Goal: Transaction & Acquisition: Book appointment/travel/reservation

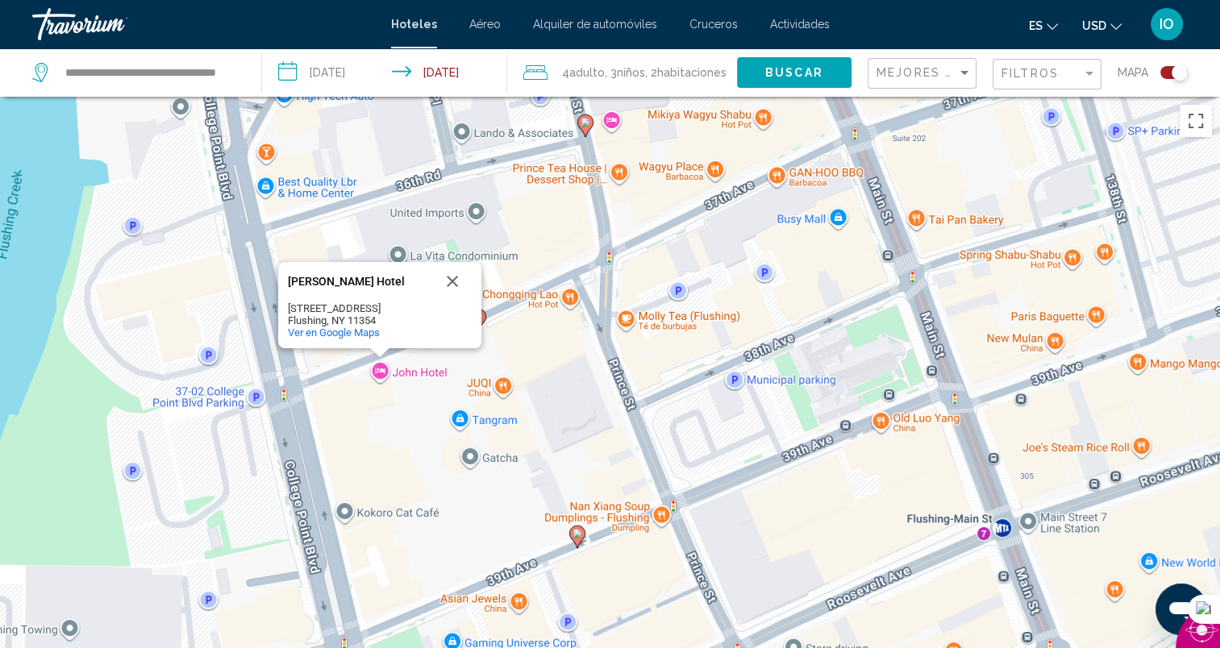
click at [543, 387] on div "Para activar la función de arrastrar con el teclado, presiona Alt + Intro. Una …" at bounding box center [610, 421] width 1220 height 648
click at [575, 537] on image "Main content" at bounding box center [578, 534] width 10 height 10
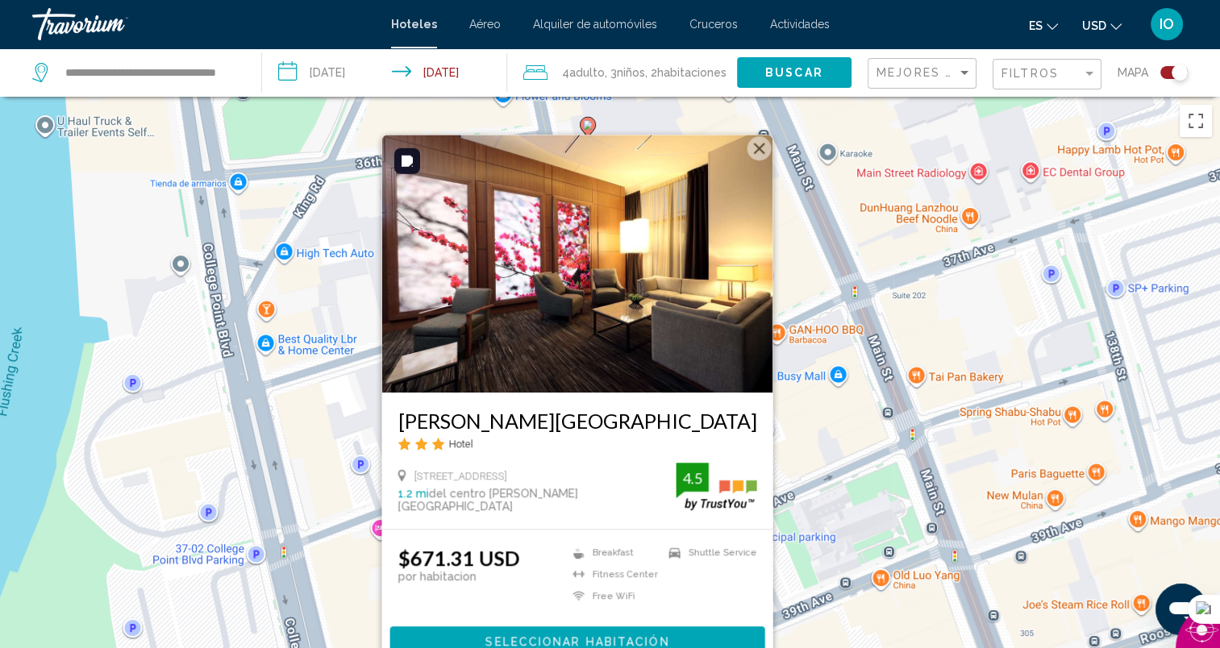
click at [756, 148] on button "Cerrar" at bounding box center [759, 148] width 24 height 24
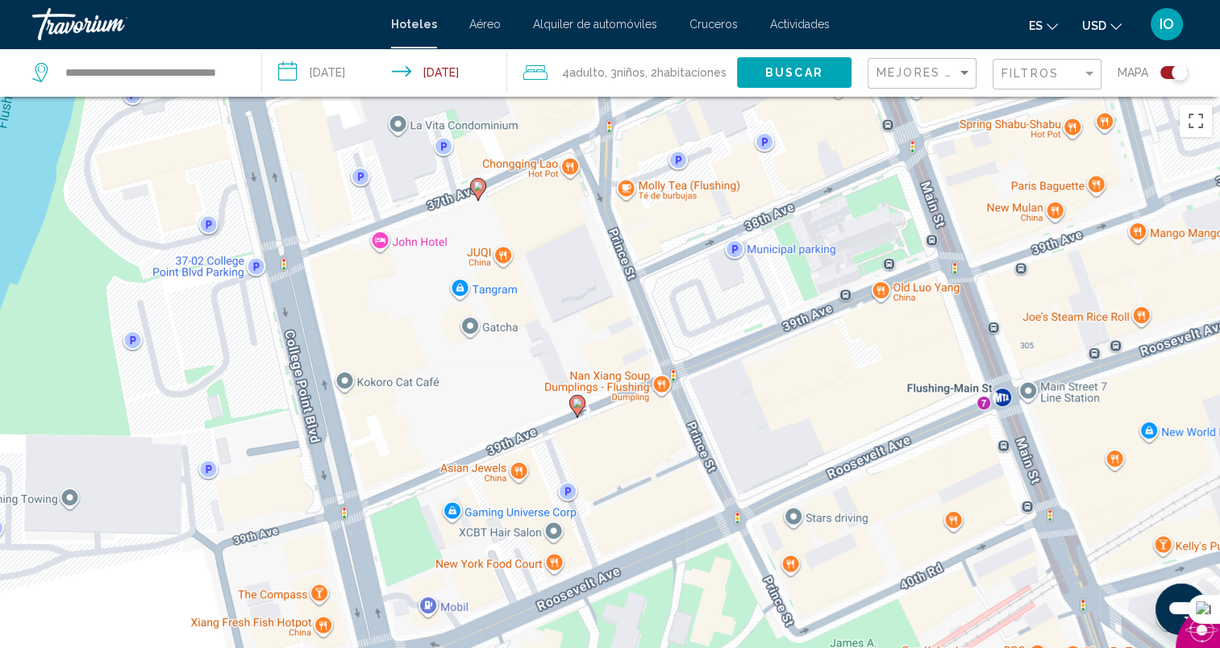
drag, startPoint x: 551, startPoint y: 561, endPoint x: 551, endPoint y: 271, distance: 290.3
click at [551, 271] on div "Para activar la función de arrastrar con el teclado, presiona Alt + Intro. Una …" at bounding box center [610, 421] width 1220 height 648
click at [574, 406] on image "Main content" at bounding box center [578, 403] width 10 height 10
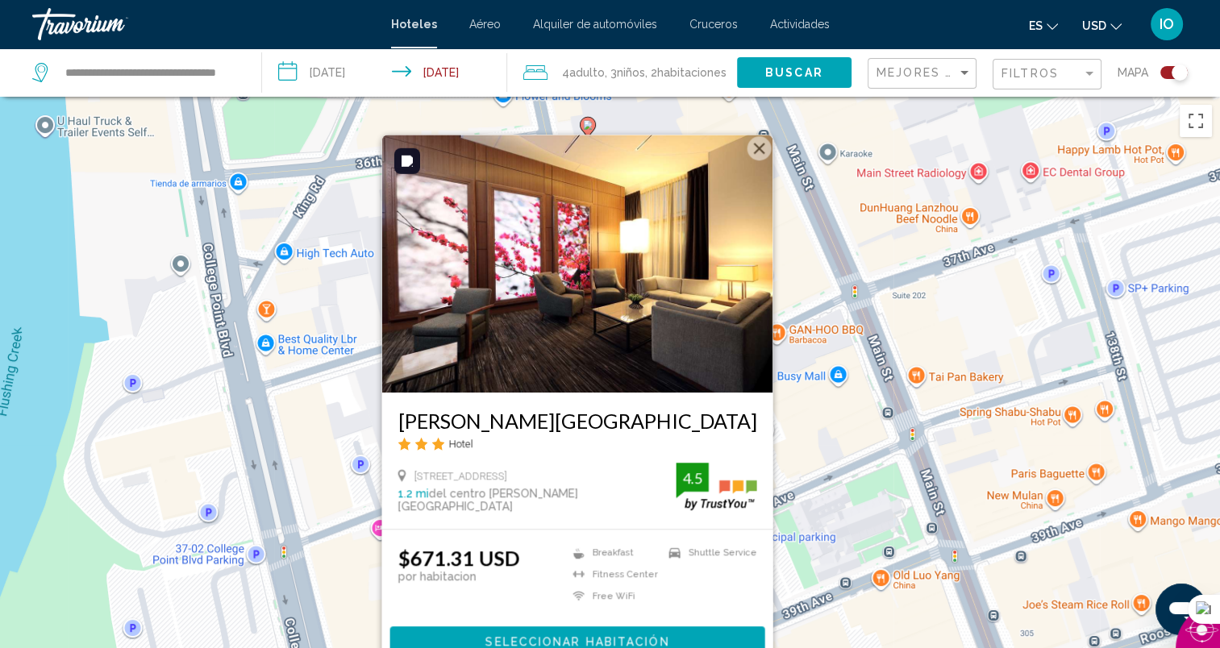
click at [756, 149] on button "Cerrar" at bounding box center [759, 148] width 24 height 24
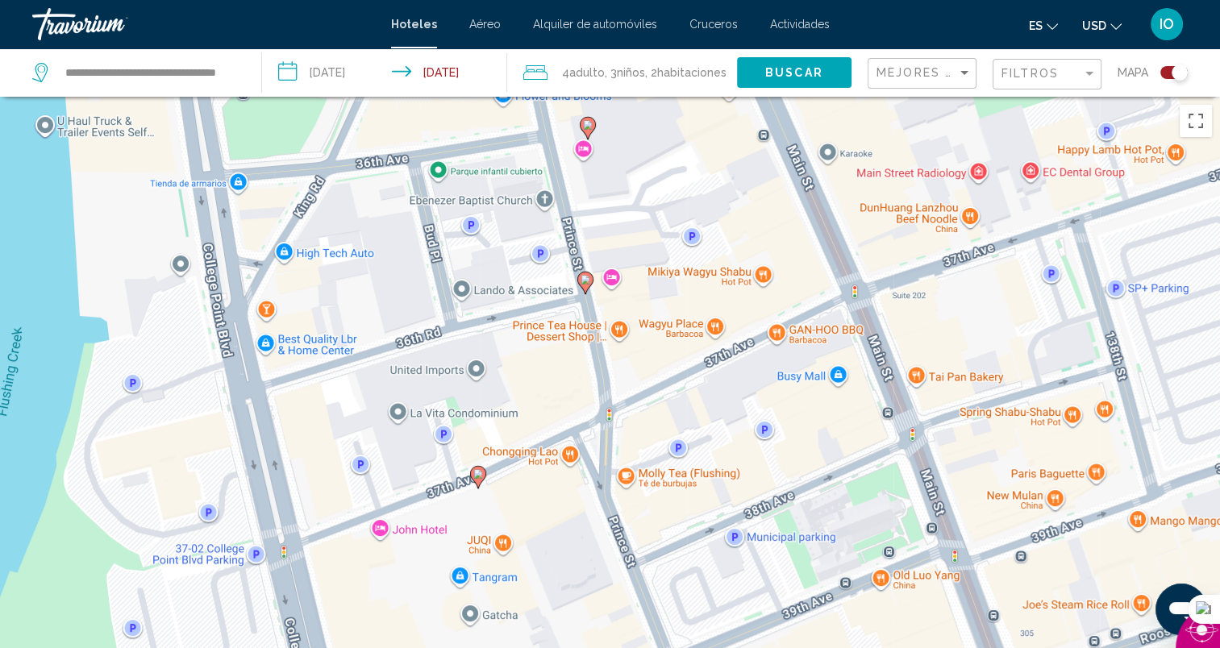
click at [476, 475] on image "Main content" at bounding box center [478, 474] width 10 height 10
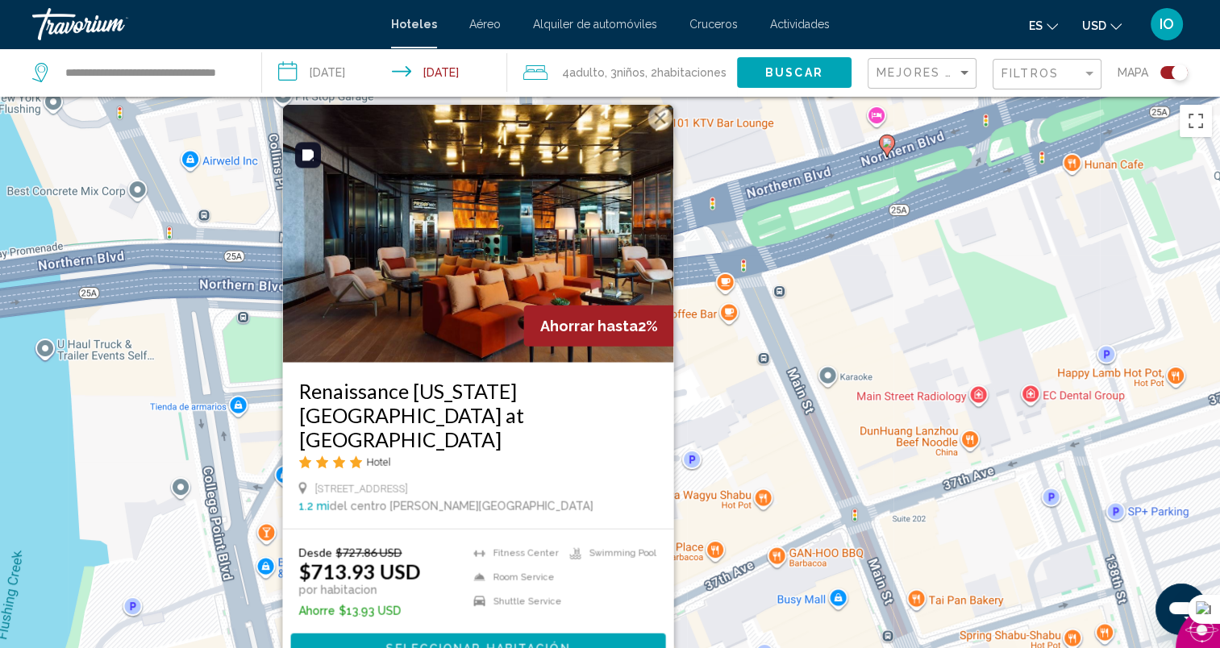
drag, startPoint x: 659, startPoint y: 142, endPoint x: 658, endPoint y: 160, distance: 18.6
click at [658, 131] on button "Cerrar" at bounding box center [660, 118] width 24 height 24
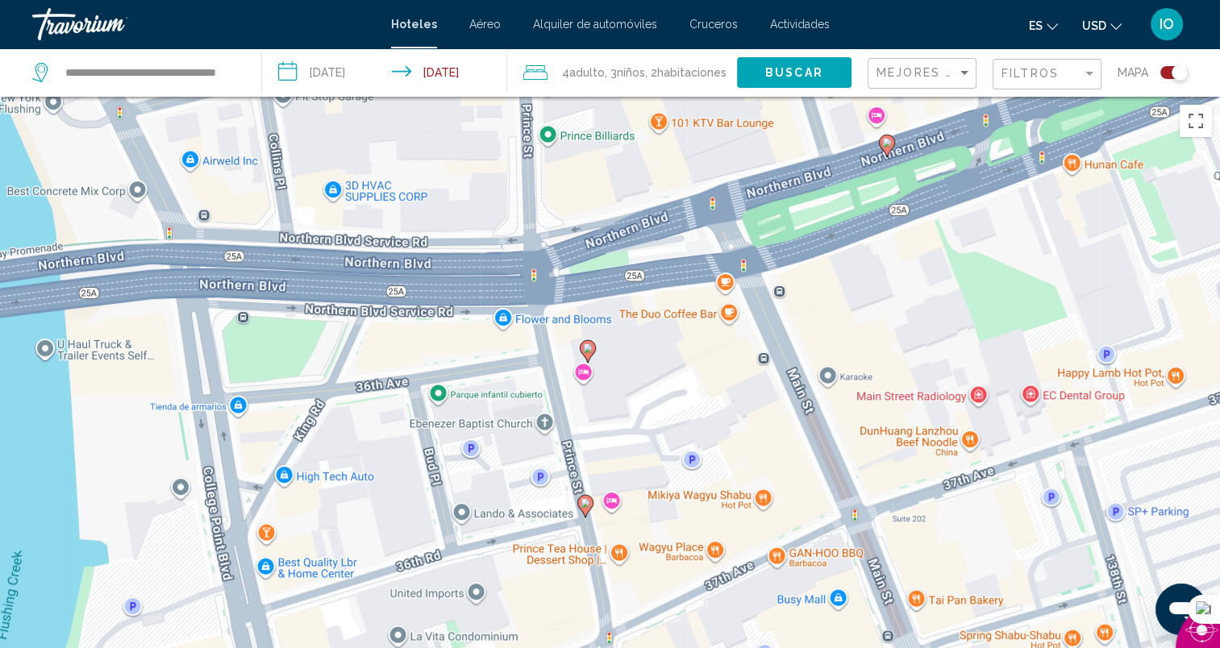
click at [584, 502] on image "Main content" at bounding box center [586, 503] width 10 height 10
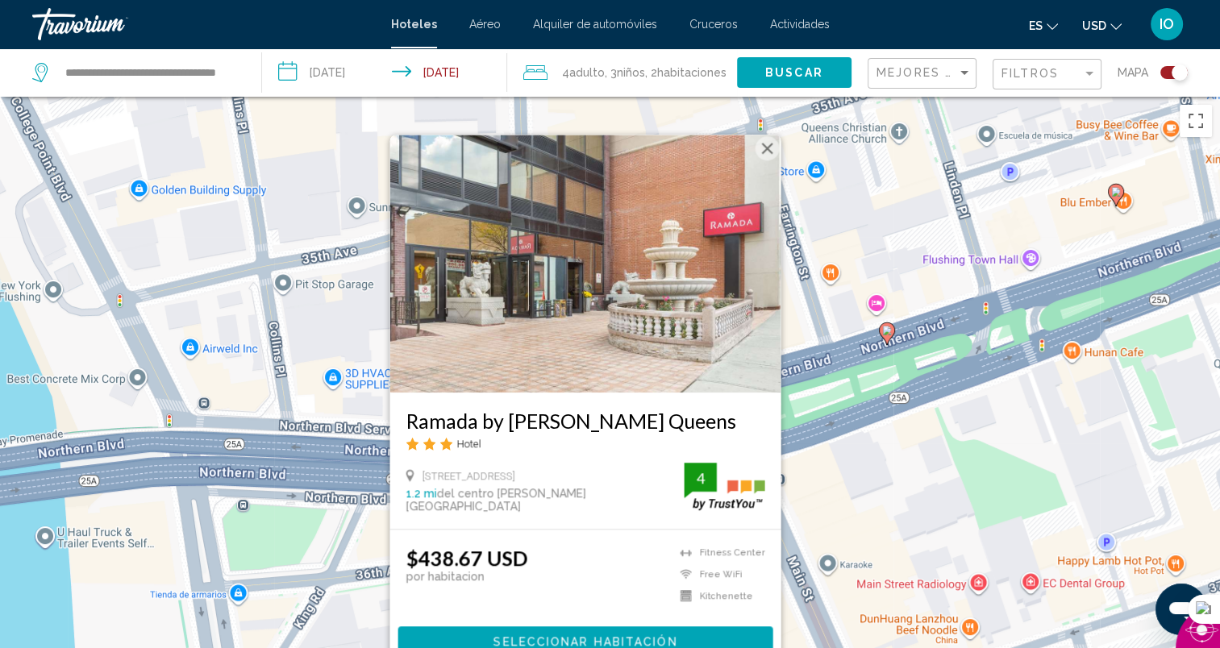
click at [768, 148] on button "Cerrar" at bounding box center [767, 148] width 24 height 24
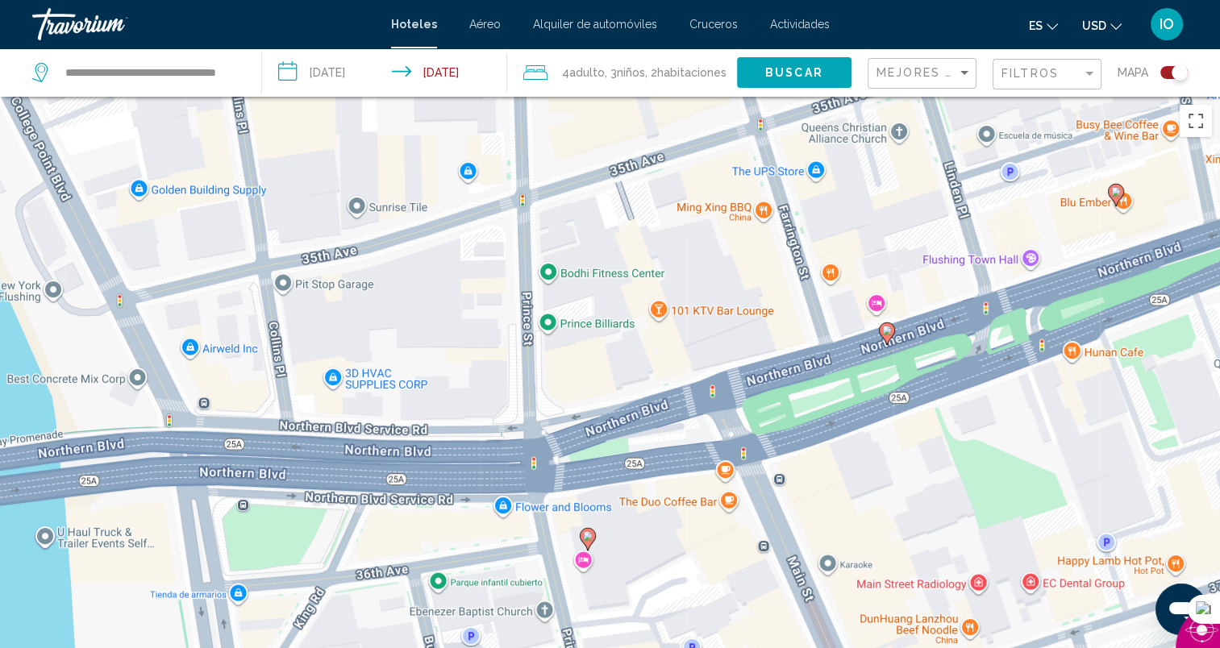
click at [588, 537] on image "Main content" at bounding box center [588, 536] width 10 height 10
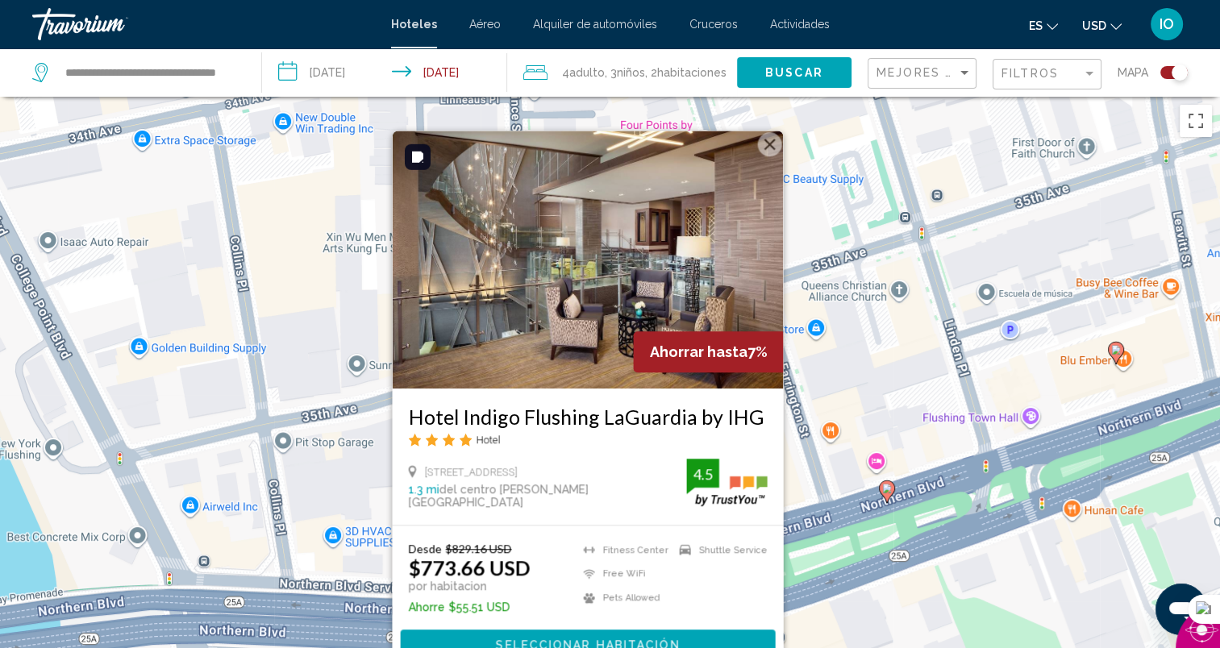
click at [767, 146] on button "Cerrar" at bounding box center [769, 144] width 24 height 24
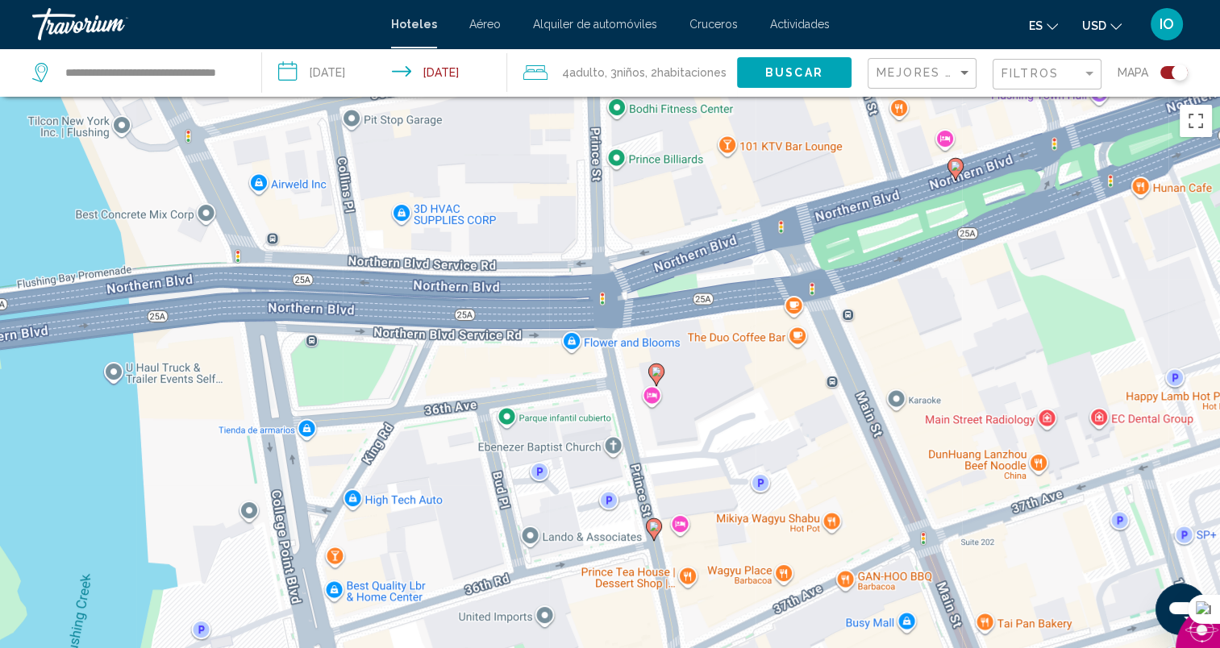
drag, startPoint x: 677, startPoint y: 555, endPoint x: 752, endPoint y: 209, distance: 354.0
click at [752, 209] on div "Para activar la función de arrastrar con el teclado, presiona Alt + Intro. Una …" at bounding box center [610, 421] width 1220 height 648
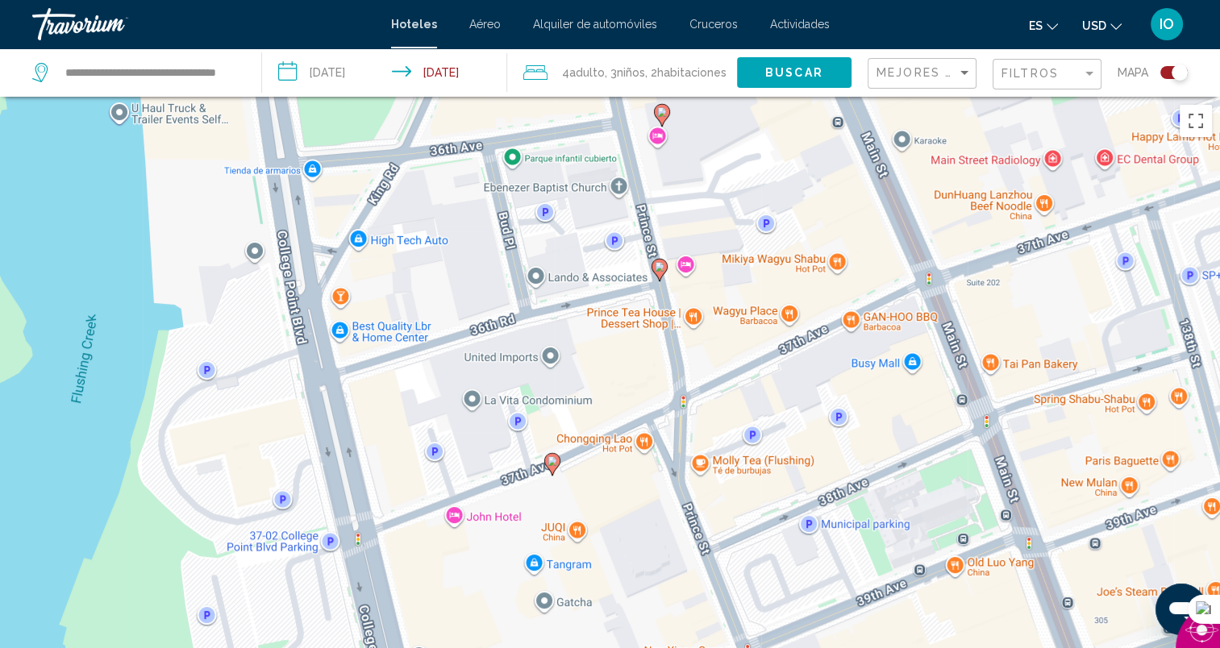
drag, startPoint x: 711, startPoint y: 481, endPoint x: 710, endPoint y: 251, distance: 230.6
click at [710, 241] on div "Para activar la función de arrastrar con el teclado, presiona Alt + Intro. Una …" at bounding box center [610, 421] width 1220 height 648
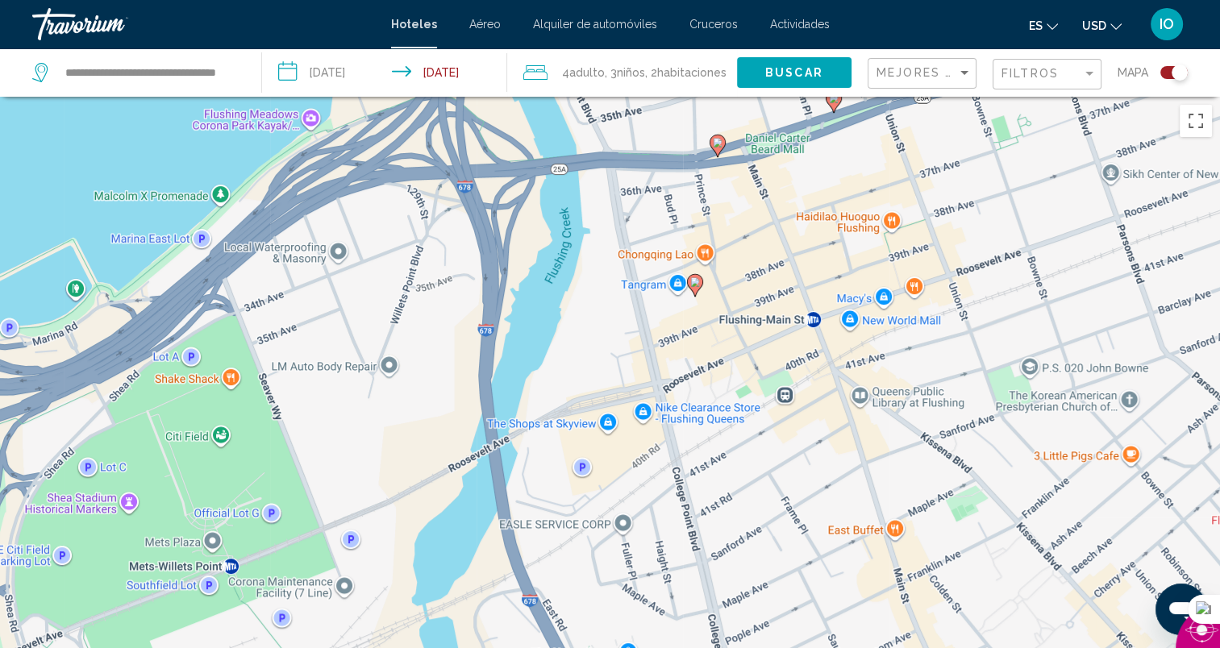
drag, startPoint x: 782, startPoint y: 506, endPoint x: 763, endPoint y: 284, distance: 222.6
click at [763, 284] on div "Para activar la función de arrastrar con el teclado, presiona Alt + Intro. Una …" at bounding box center [610, 421] width 1220 height 648
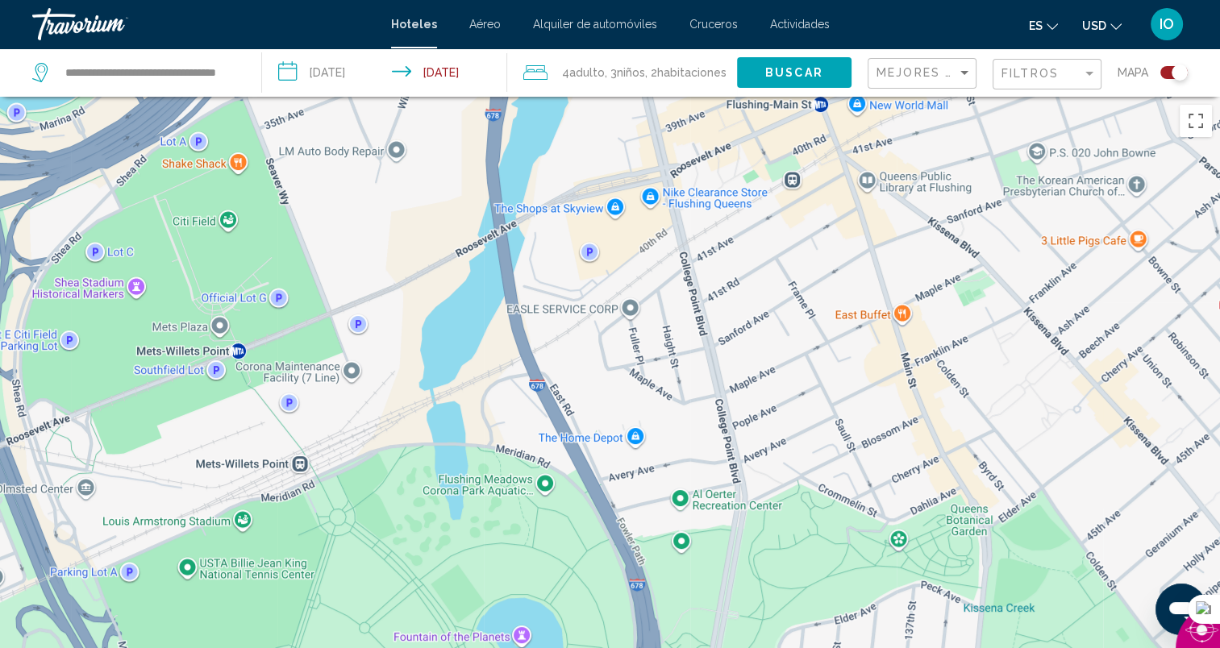
drag, startPoint x: 689, startPoint y: 532, endPoint x: 697, endPoint y: 317, distance: 215.5
click at [697, 317] on div "Para activar la función de arrastrar con el teclado, presiona Alt + Intro. Una …" at bounding box center [610, 421] width 1220 height 648
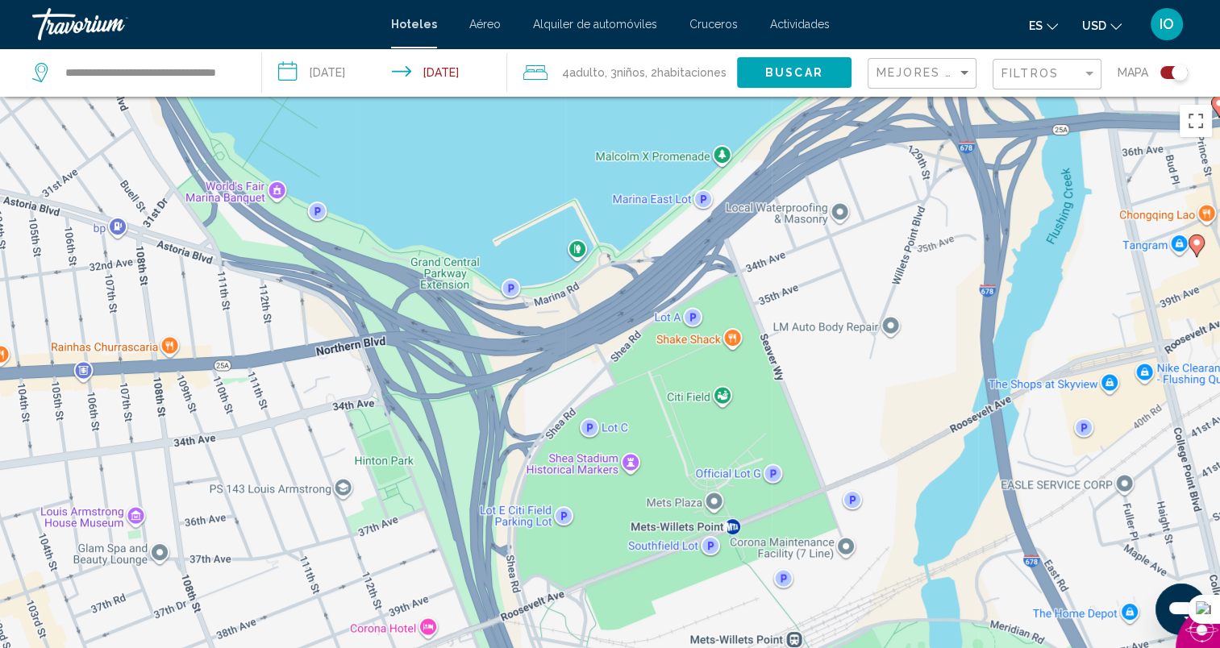
drag, startPoint x: 323, startPoint y: 381, endPoint x: 819, endPoint y: 557, distance: 526.9
click at [819, 557] on div "Para activar la función de arrastrar con el teclado, presiona Alt + Intro. Una …" at bounding box center [610, 421] width 1220 height 648
click at [735, 337] on div "Para activar la función de arrastrar con el teclado, presiona Alt + Intro. Una …" at bounding box center [610, 421] width 1220 height 648
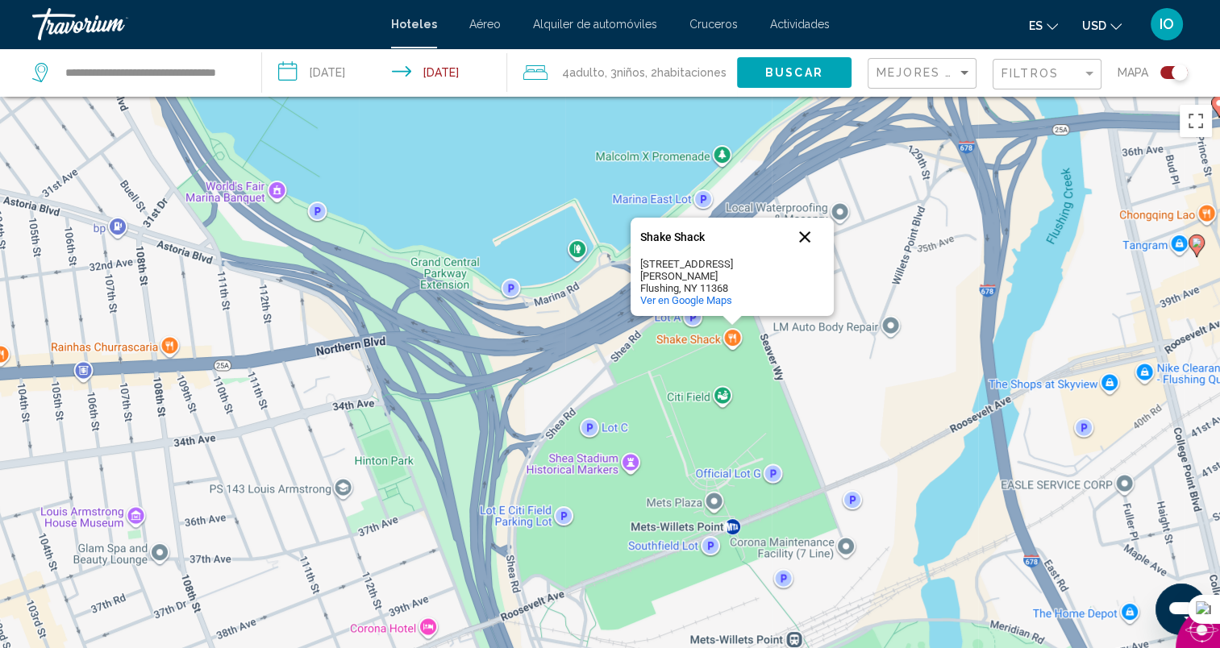
click at [804, 246] on button "Cerrar" at bounding box center [804, 237] width 39 height 39
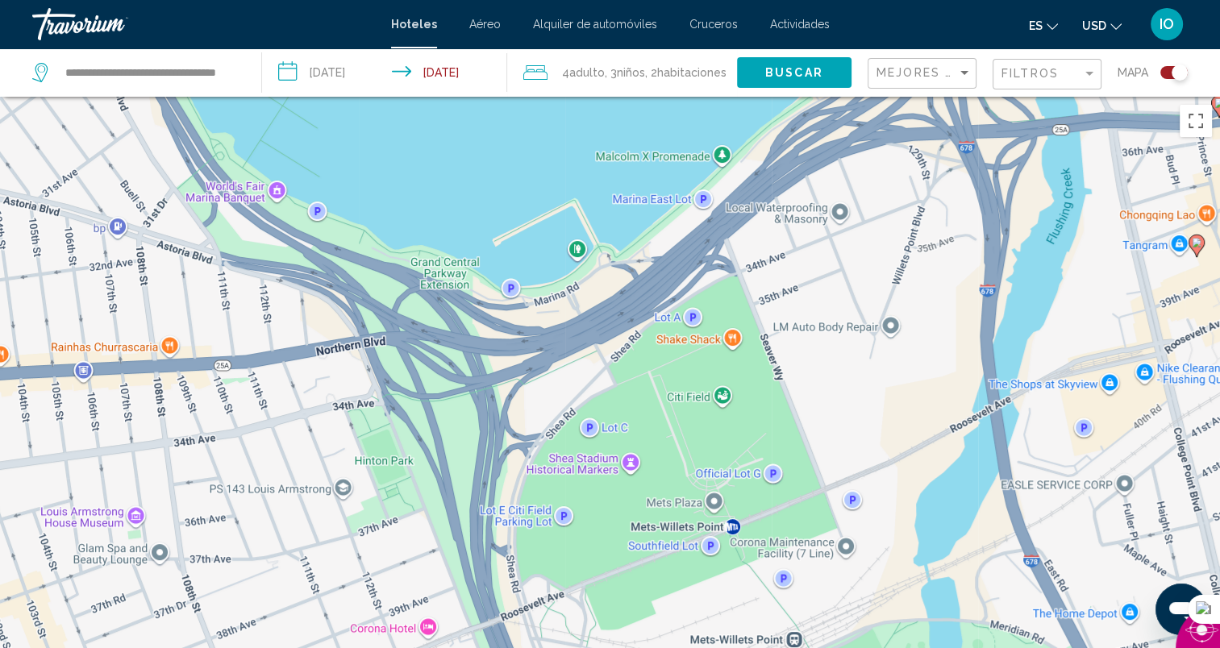
click at [426, 627] on div "Para activar la función de arrastrar con el teclado, presiona Alt + Intro. Una …" at bounding box center [610, 421] width 1220 height 648
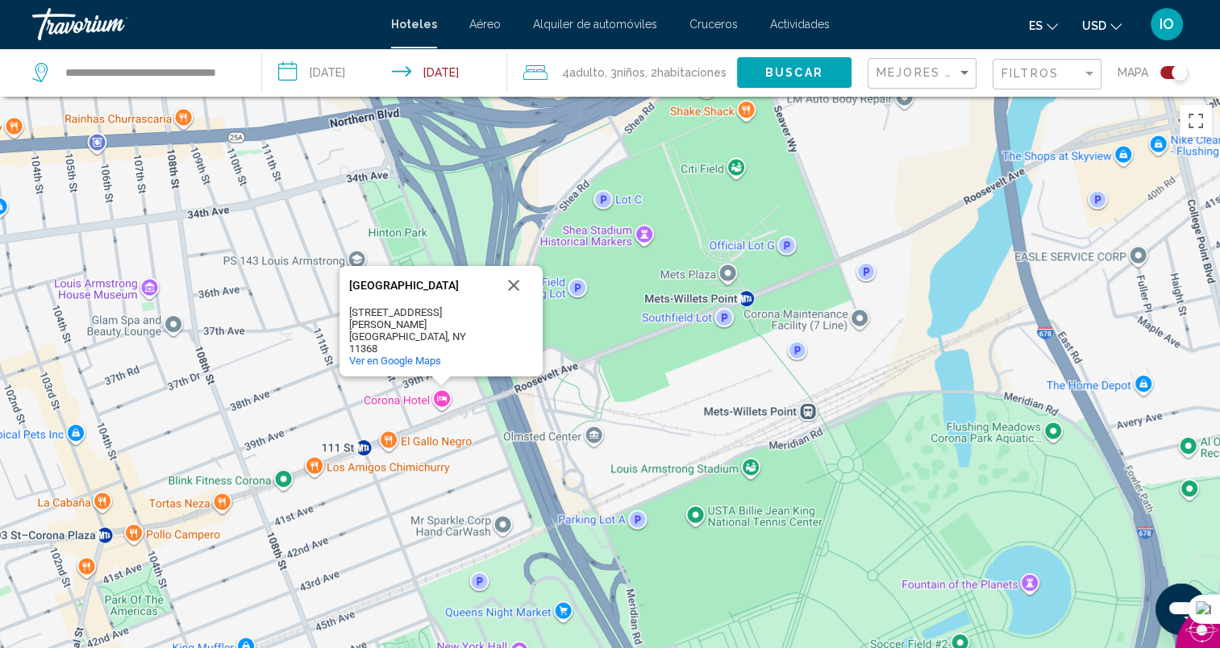
drag, startPoint x: 598, startPoint y: 535, endPoint x: 611, endPoint y: 303, distance: 231.8
click at [611, 303] on div "Para activar la función de arrastrar con el teclado, presiona Alt + Intro. Una …" at bounding box center [610, 421] width 1220 height 648
click at [654, 414] on div "Para activar la función de arrastrar con el teclado, presiona Alt + Intro. Una …" at bounding box center [610, 421] width 1220 height 648
click at [514, 305] on button "Cerrar" at bounding box center [513, 285] width 39 height 39
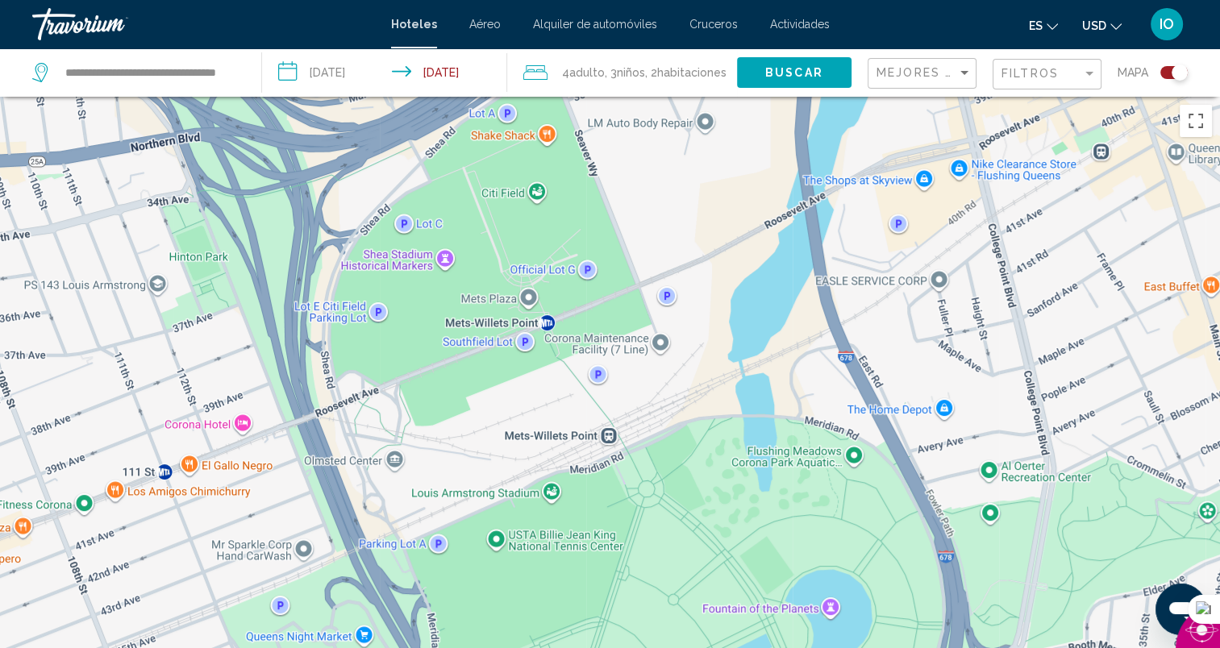
drag, startPoint x: 541, startPoint y: 487, endPoint x: 342, endPoint y: 508, distance: 200.3
click at [342, 508] on div "Para activar la función de arrastrar con el teclado, presiona Alt + Intro. Una …" at bounding box center [610, 421] width 1220 height 648
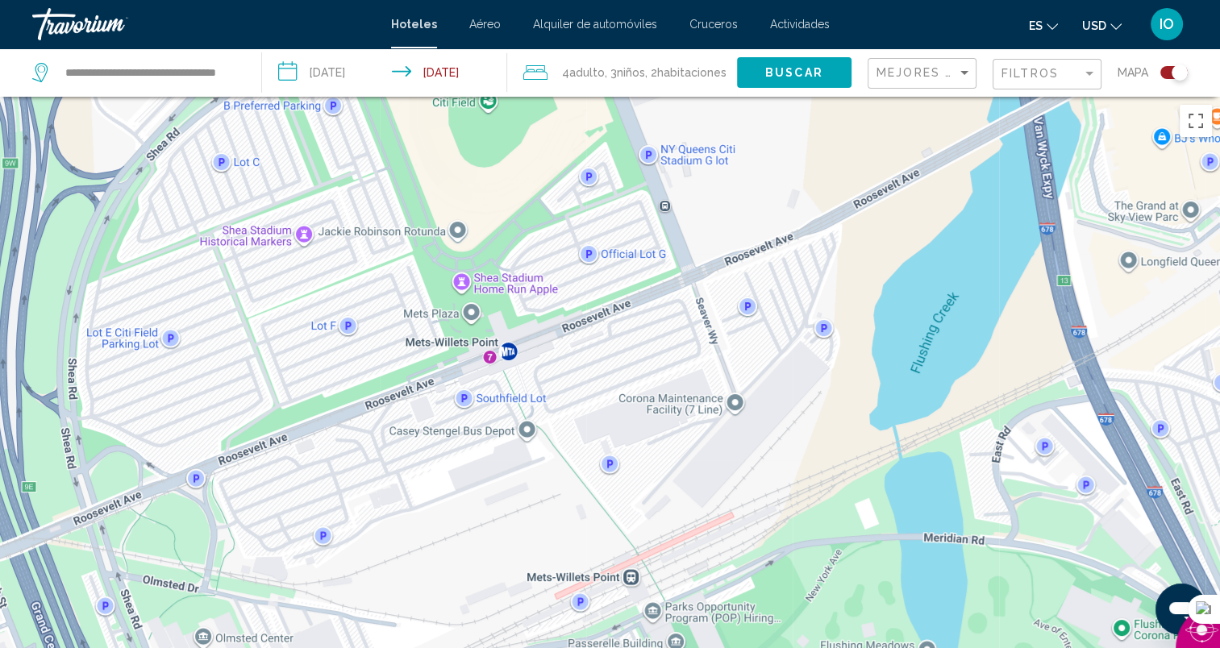
drag, startPoint x: 493, startPoint y: 228, endPoint x: 445, endPoint y: 260, distance: 57.5
click at [445, 260] on div "Para activar la función de arrastrar con el teclado, presiona Alt + Intro. Una …" at bounding box center [610, 421] width 1220 height 648
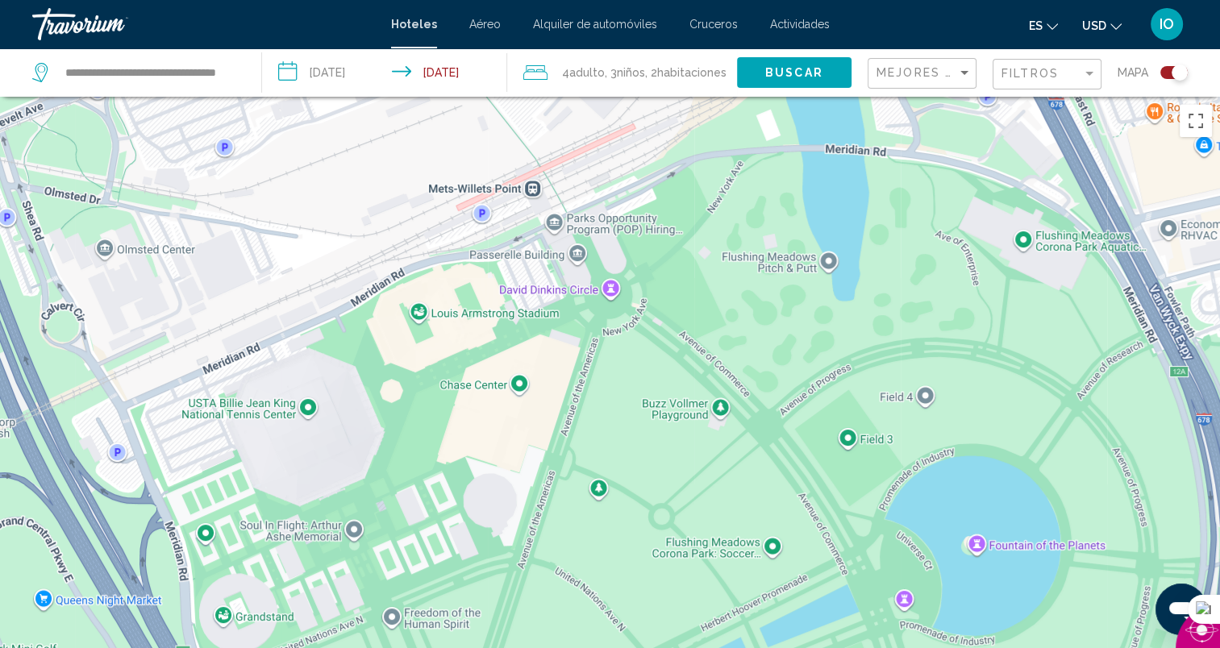
drag, startPoint x: 605, startPoint y: 611, endPoint x: 506, endPoint y: 219, distance: 404.1
click at [506, 219] on div "Para activar la función de arrastrar con el teclado, presiona Alt + Intro. Una …" at bounding box center [610, 421] width 1220 height 648
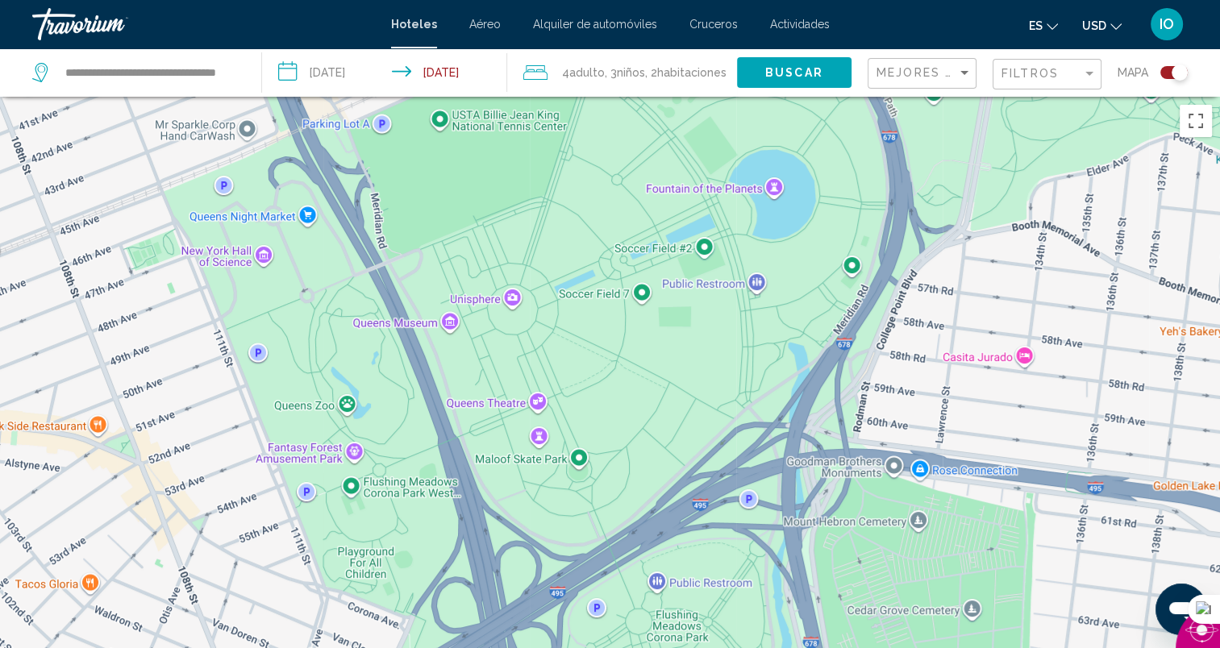
drag, startPoint x: 549, startPoint y: 519, endPoint x: 556, endPoint y: 206, distance: 312.1
click at [556, 206] on div "Para activar la función de arrastrar con el teclado, presiona Alt + Intro. Una …" at bounding box center [610, 421] width 1220 height 648
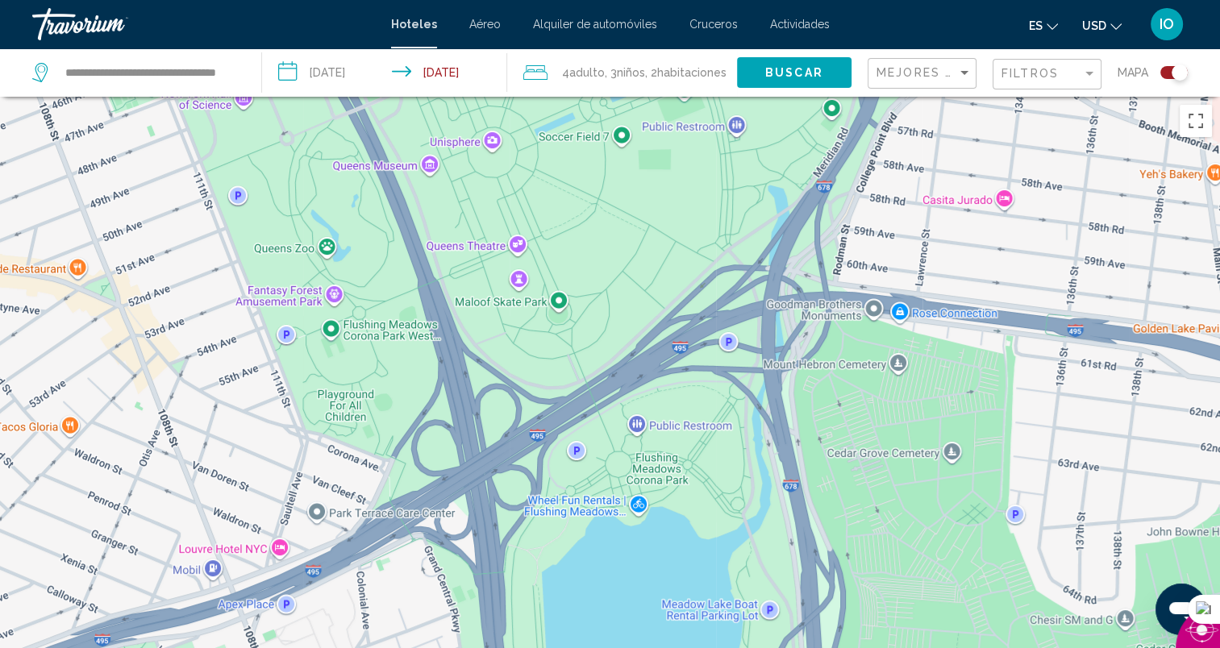
drag, startPoint x: 521, startPoint y: 489, endPoint x: 502, endPoint y: 329, distance: 161.6
click at [502, 329] on div "Main content" at bounding box center [610, 421] width 1220 height 648
click at [280, 548] on div "Main content" at bounding box center [610, 421] width 1220 height 648
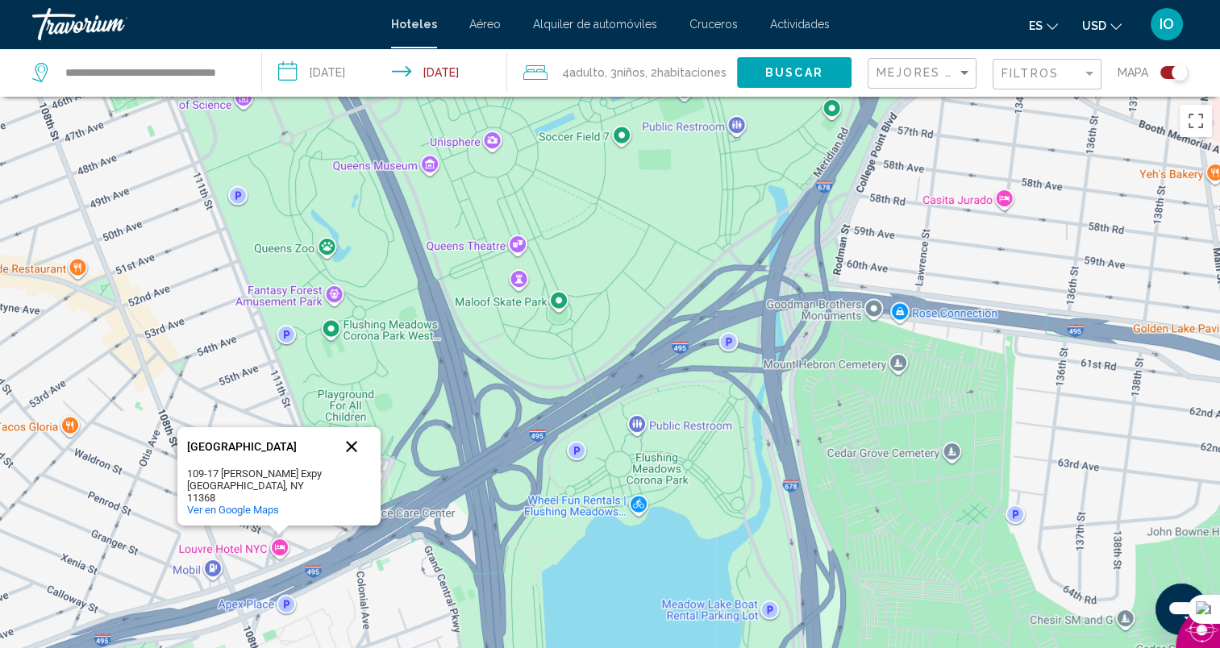
click at [355, 456] on button "Cerrar" at bounding box center [351, 446] width 39 height 39
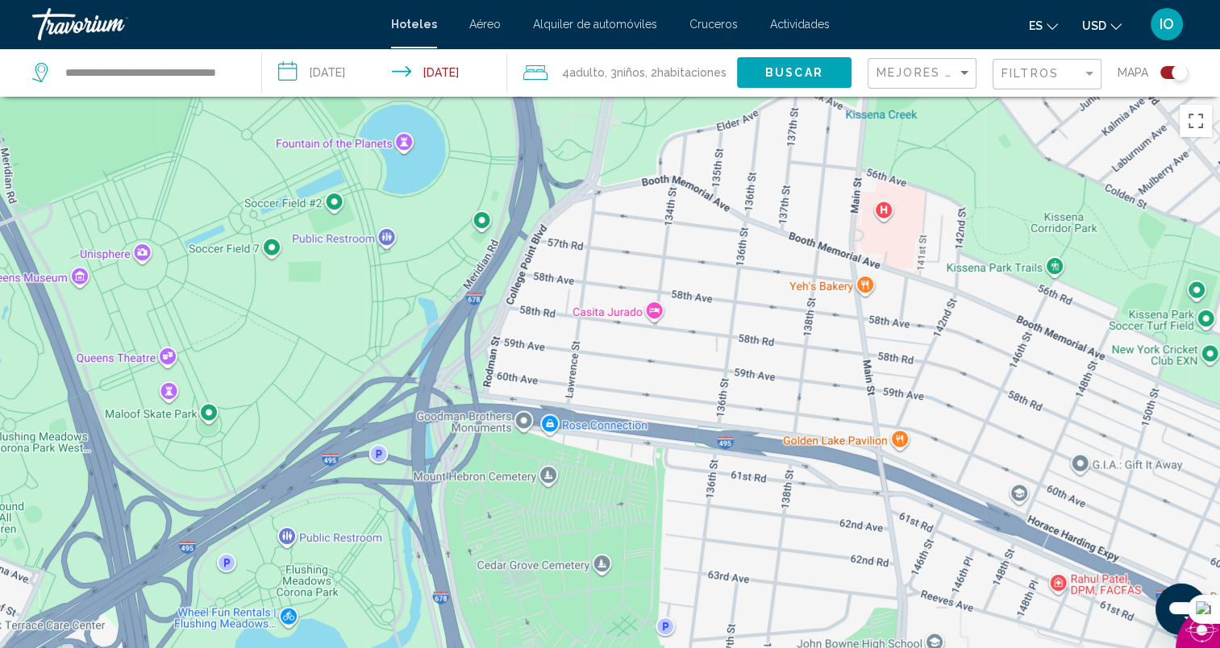
drag, startPoint x: 447, startPoint y: 335, endPoint x: 97, endPoint y: 449, distance: 368.2
click at [97, 449] on div "Main content" at bounding box center [610, 421] width 1220 height 648
click at [655, 314] on div "Main content" at bounding box center [610, 421] width 1220 height 648
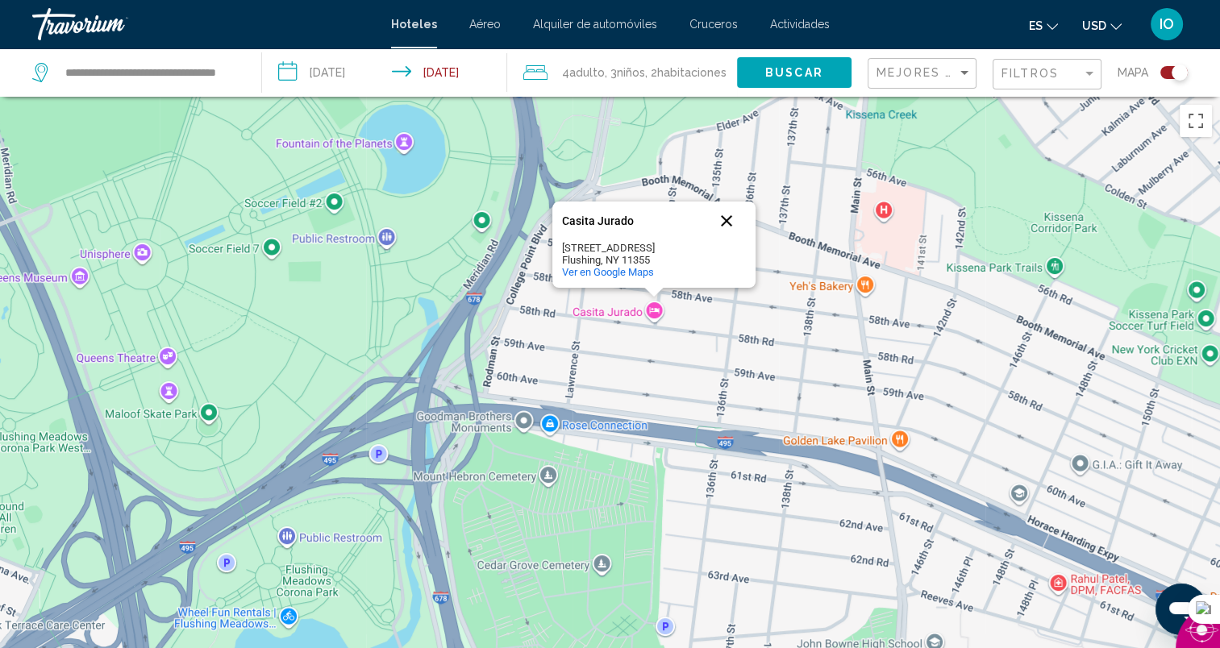
click at [726, 215] on button "Cerrar" at bounding box center [726, 221] width 39 height 39
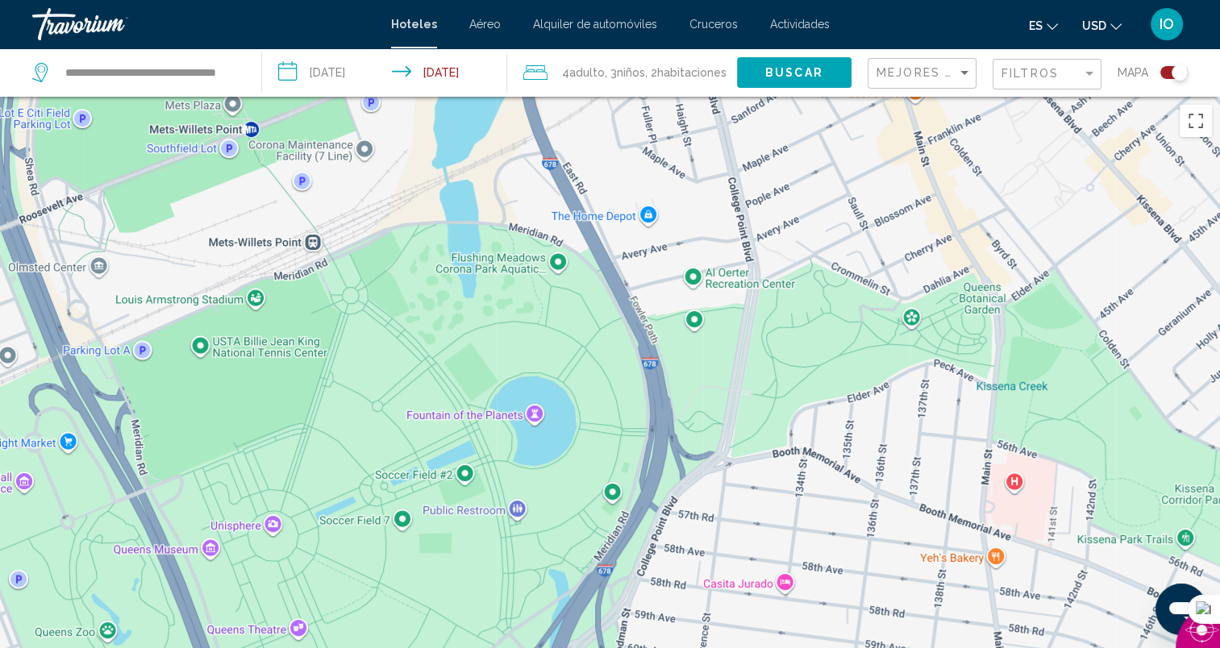
drag, startPoint x: 227, startPoint y: 241, endPoint x: 358, endPoint y: 519, distance: 306.6
click at [358, 519] on div "Main content" at bounding box center [610, 421] width 1220 height 648
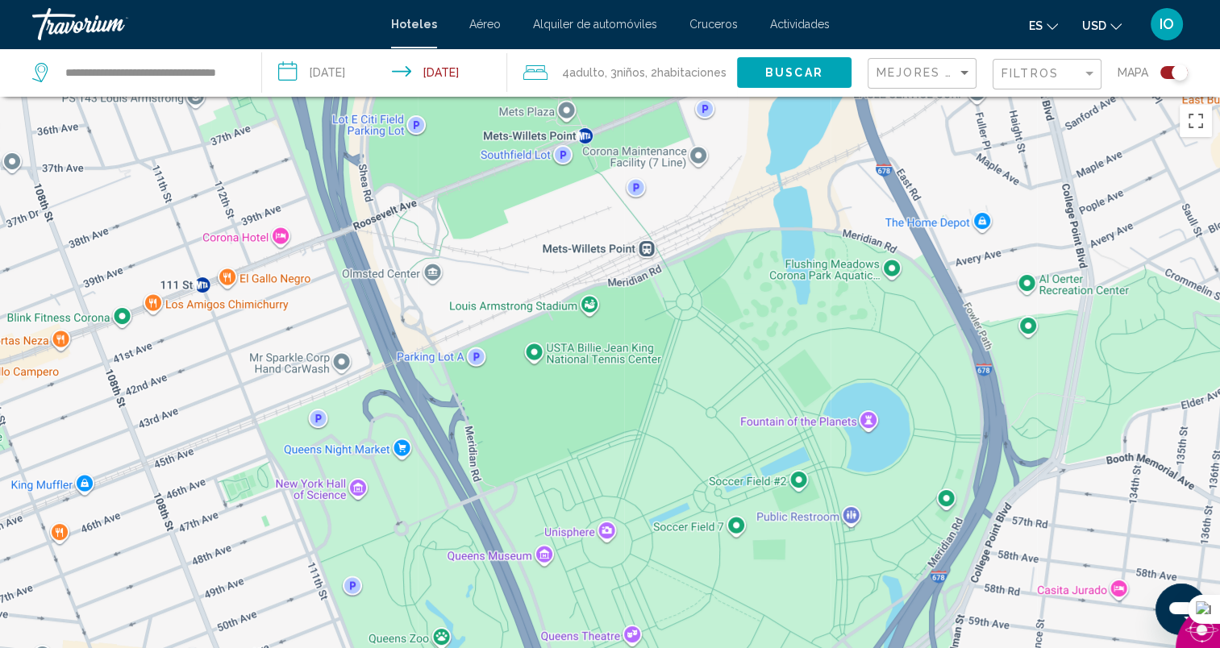
drag, startPoint x: 276, startPoint y: 422, endPoint x: 612, endPoint y: 426, distance: 336.3
click at [612, 426] on div "Main content" at bounding box center [610, 421] width 1220 height 648
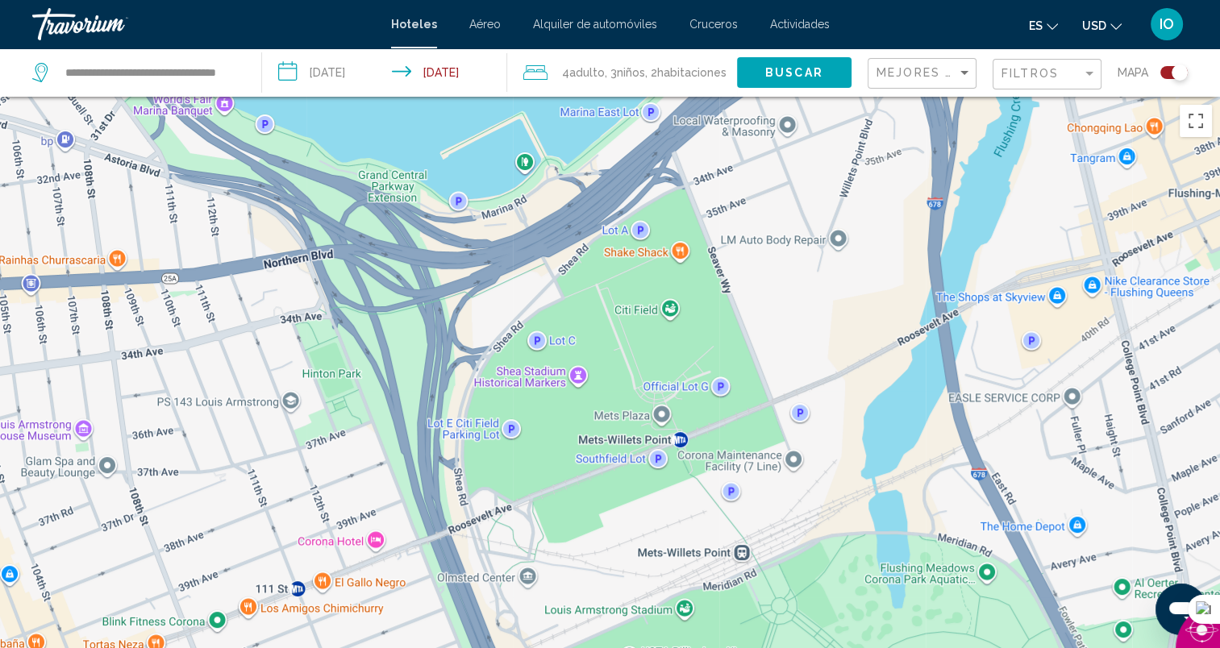
drag, startPoint x: 334, startPoint y: 200, endPoint x: 429, endPoint y: 508, distance: 322.4
click at [429, 508] on div "Main content" at bounding box center [610, 421] width 1220 height 648
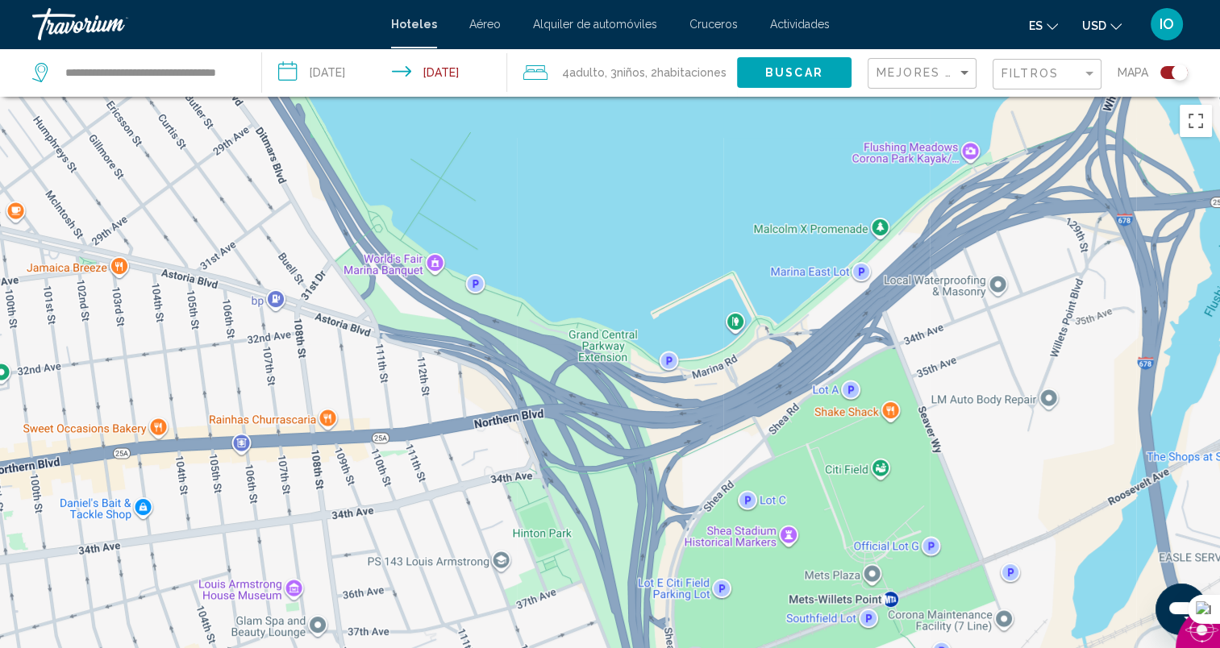
drag, startPoint x: 341, startPoint y: 237, endPoint x: 552, endPoint y: 397, distance: 264.8
click at [552, 397] on div "Para activar la función de arrastrar con el teclado, presiona Alt + Intro. Una …" at bounding box center [610, 421] width 1220 height 648
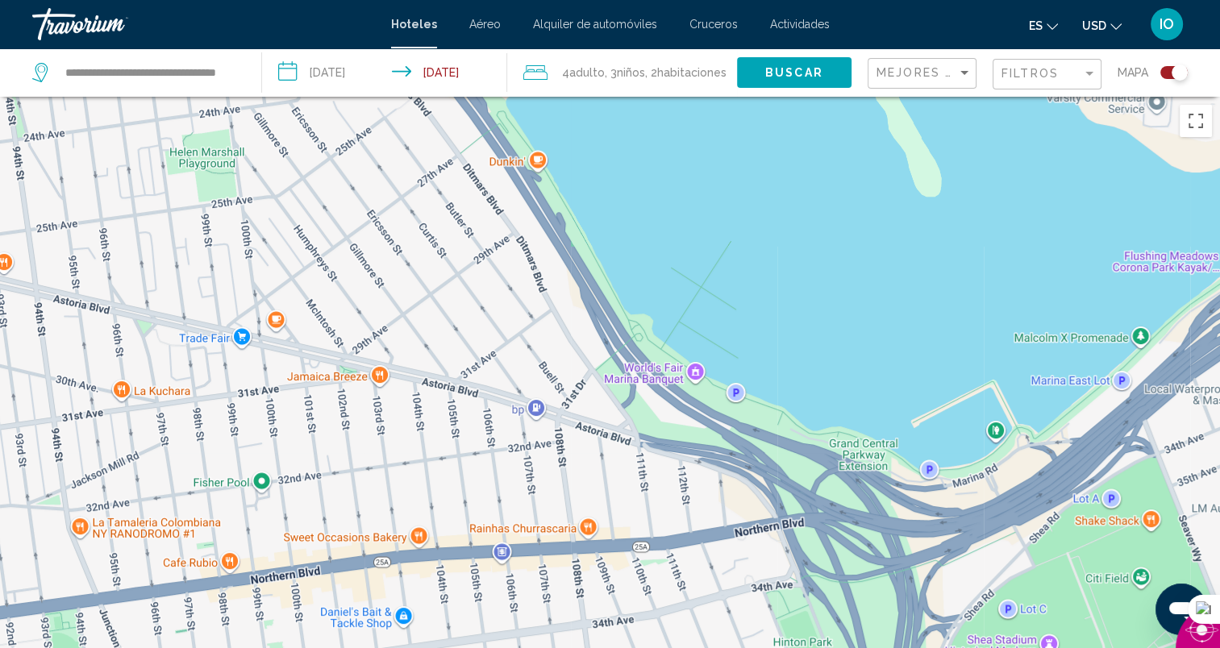
drag, startPoint x: 376, startPoint y: 309, endPoint x: 638, endPoint y: 419, distance: 284.1
click at [638, 419] on div "Para activar la función de arrastrar con el teclado, presiona Alt + Intro. Una …" at bounding box center [610, 421] width 1220 height 648
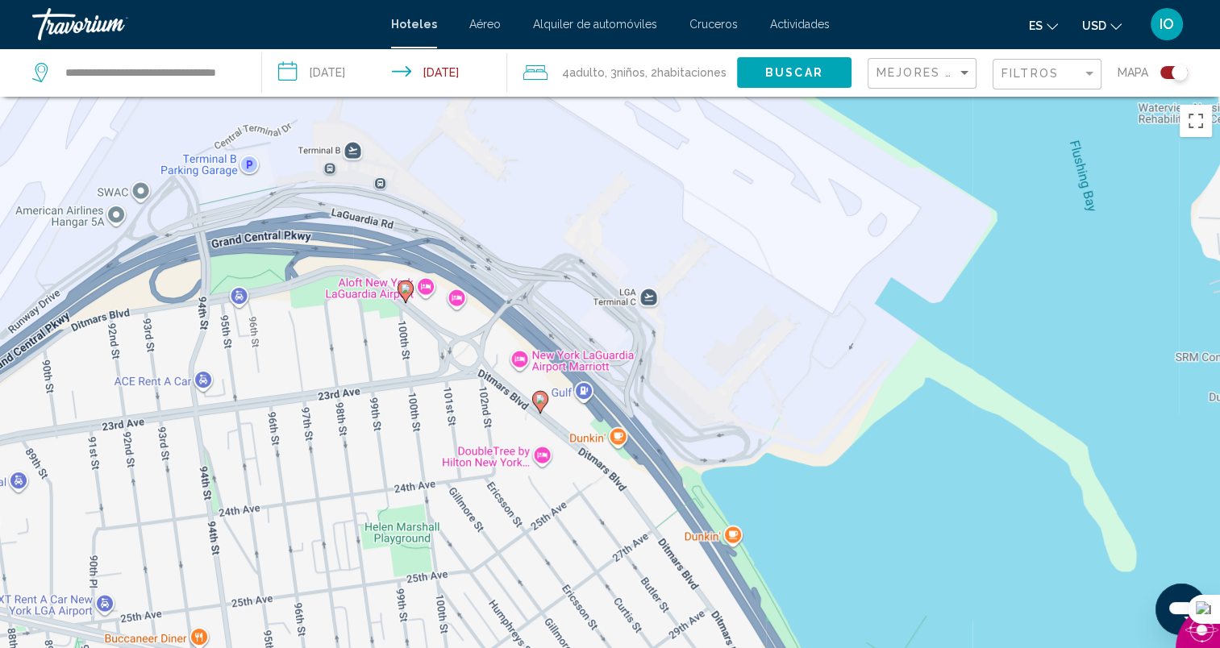
drag, startPoint x: 189, startPoint y: 318, endPoint x: 383, endPoint y: 690, distance: 419.8
click at [383, 648] on html "**********" at bounding box center [610, 324] width 1220 height 648
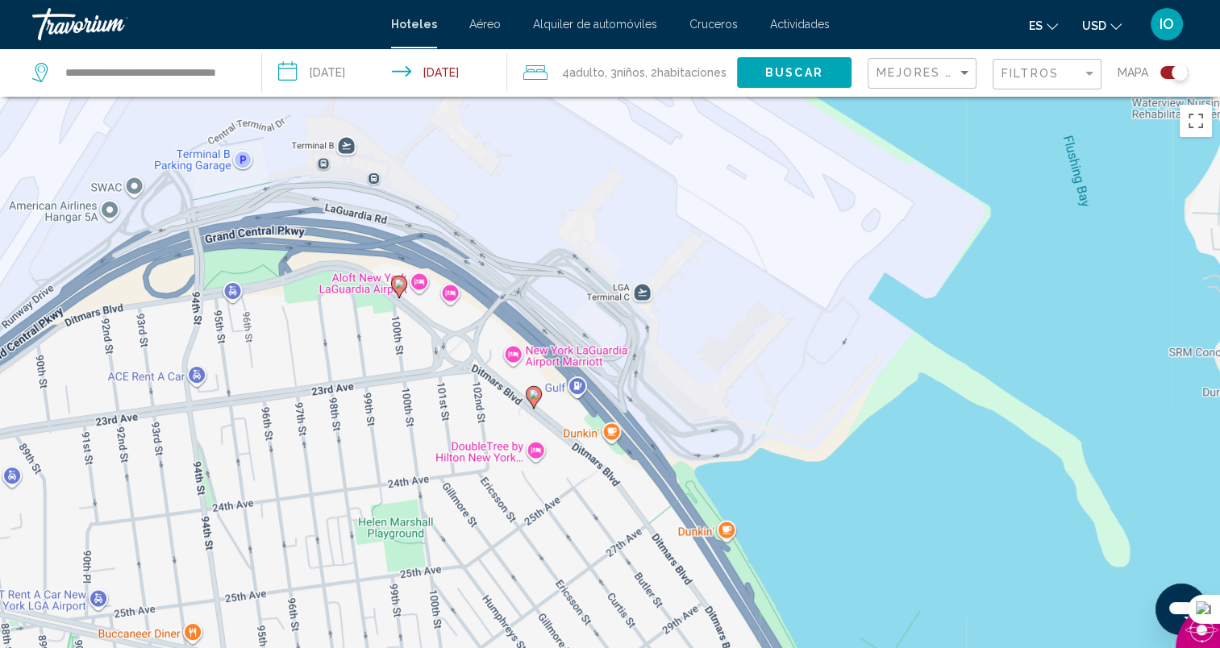
click at [537, 452] on div "Para activar la función de arrastrar con el teclado, presiona Alt + Intro. Una …" at bounding box center [610, 421] width 1220 height 648
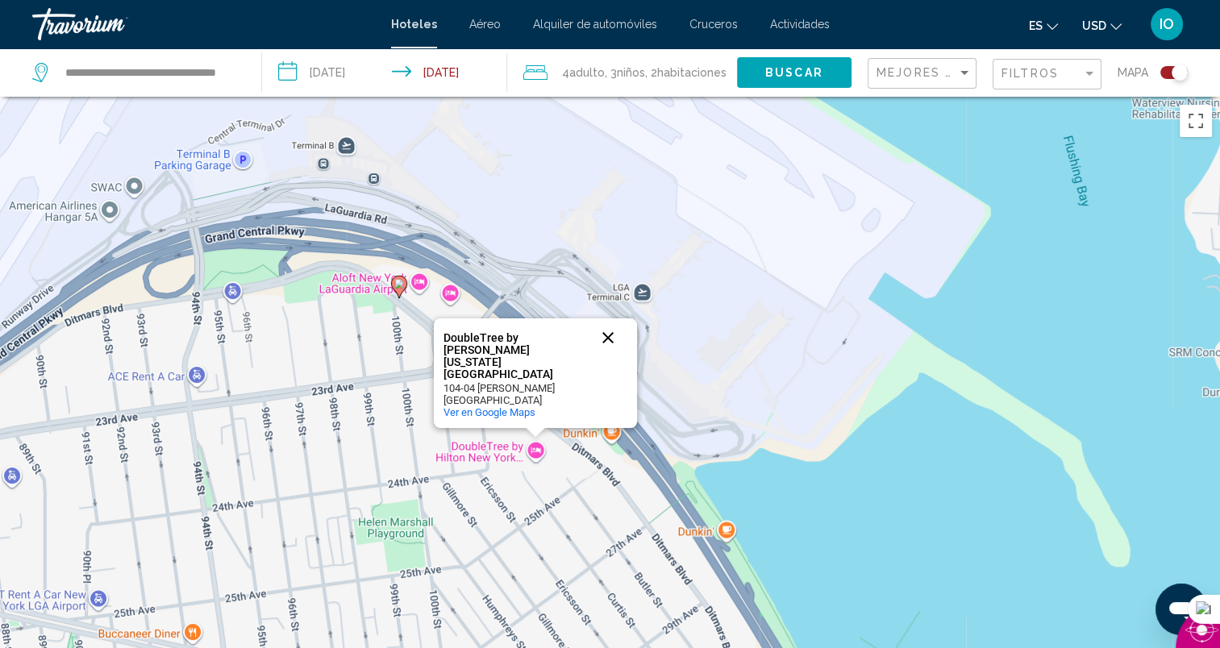
click at [606, 357] on button "Cerrar" at bounding box center [608, 338] width 39 height 39
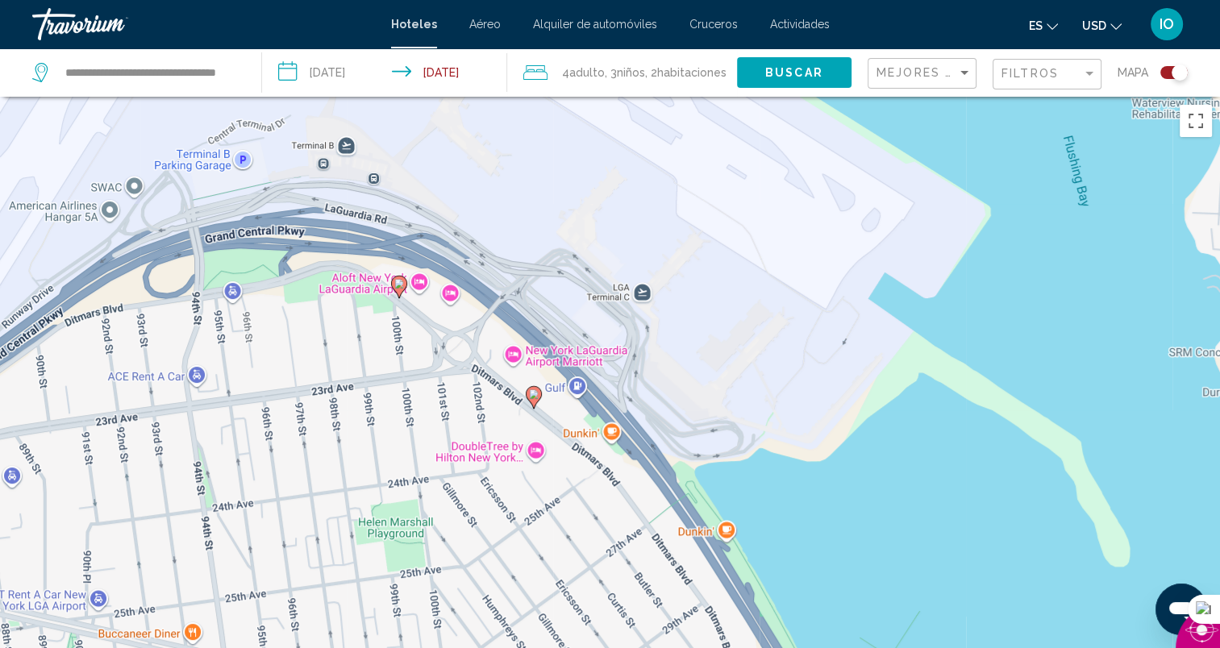
click at [512, 348] on div "Para activar la función de arrastrar con el teclado, presiona Alt + Intro. Una …" at bounding box center [610, 421] width 1220 height 648
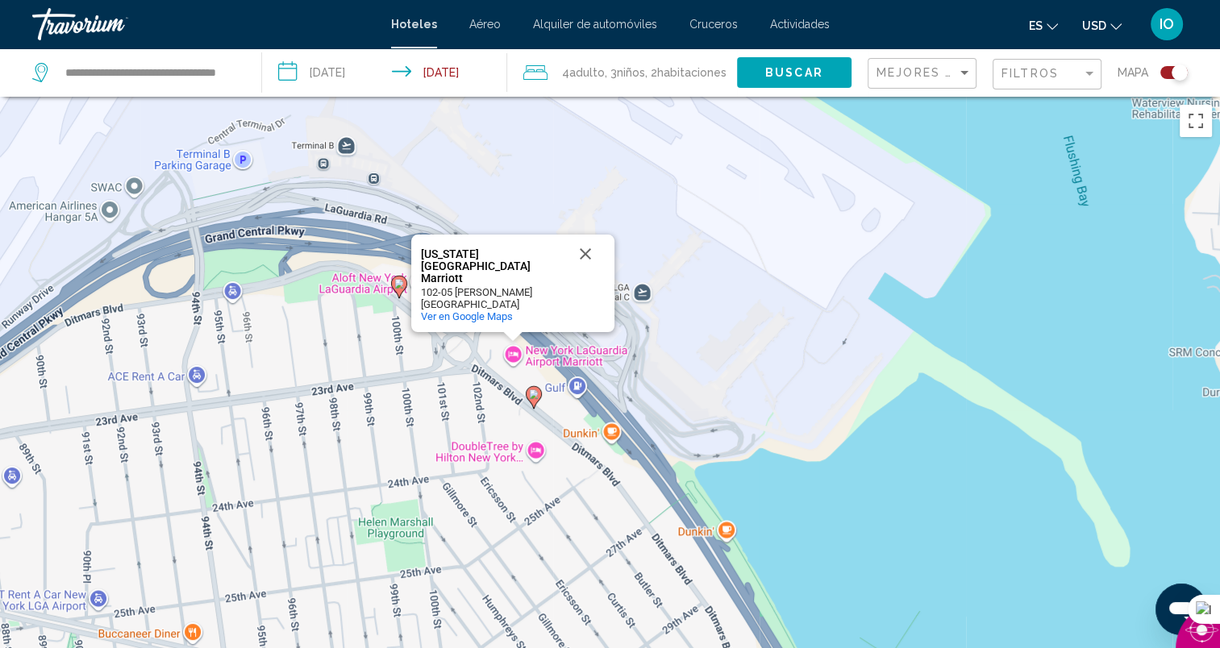
click at [512, 360] on div "Para activar la función de arrastrar con el teclado, presiona Alt + Intro. Una …" at bounding box center [610, 421] width 1220 height 648
click at [398, 279] on icon "Main content" at bounding box center [398, 287] width 15 height 21
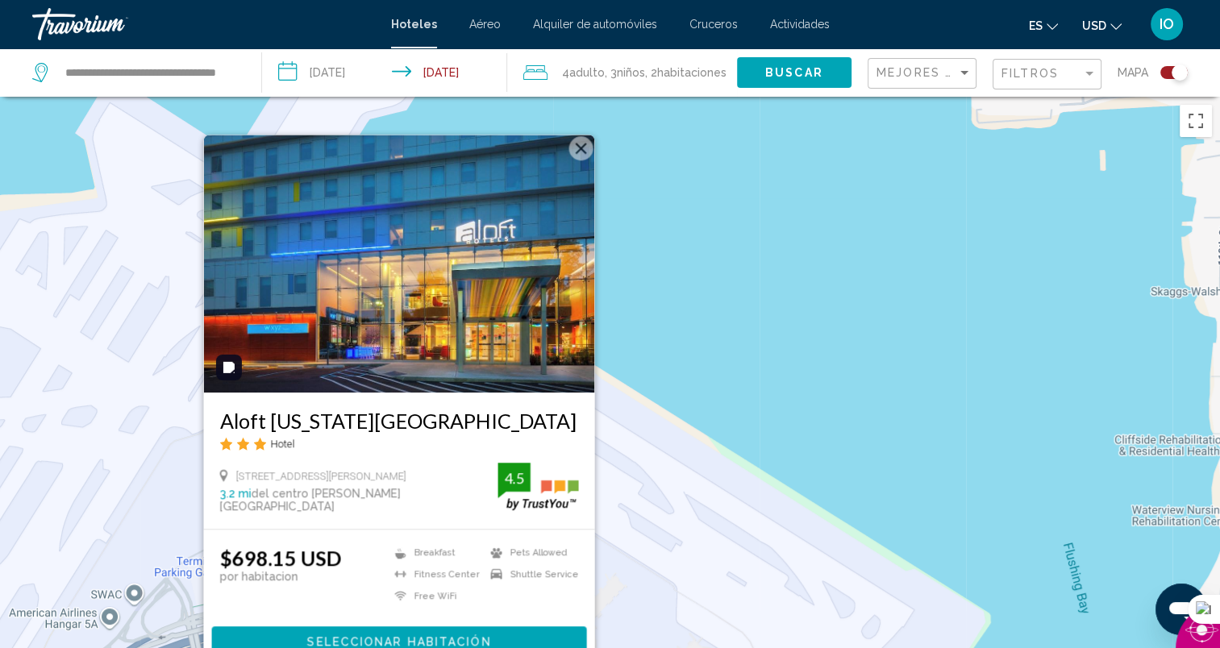
click at [581, 148] on button "Cerrar" at bounding box center [580, 148] width 24 height 24
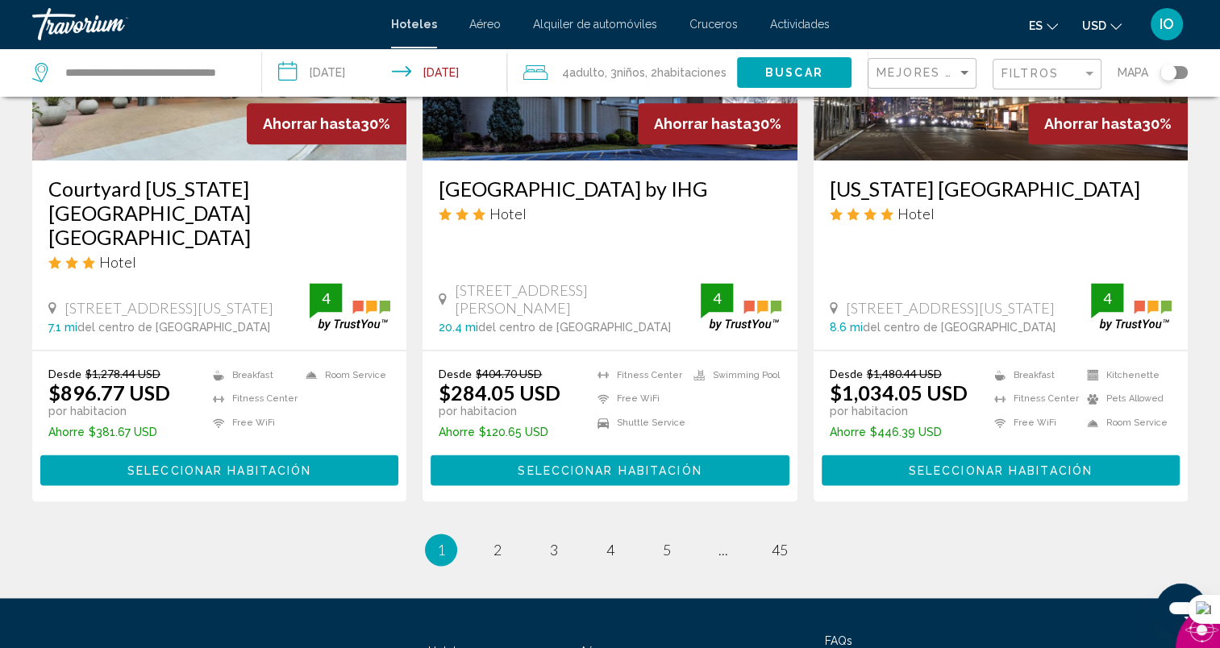
scroll to position [2058, 0]
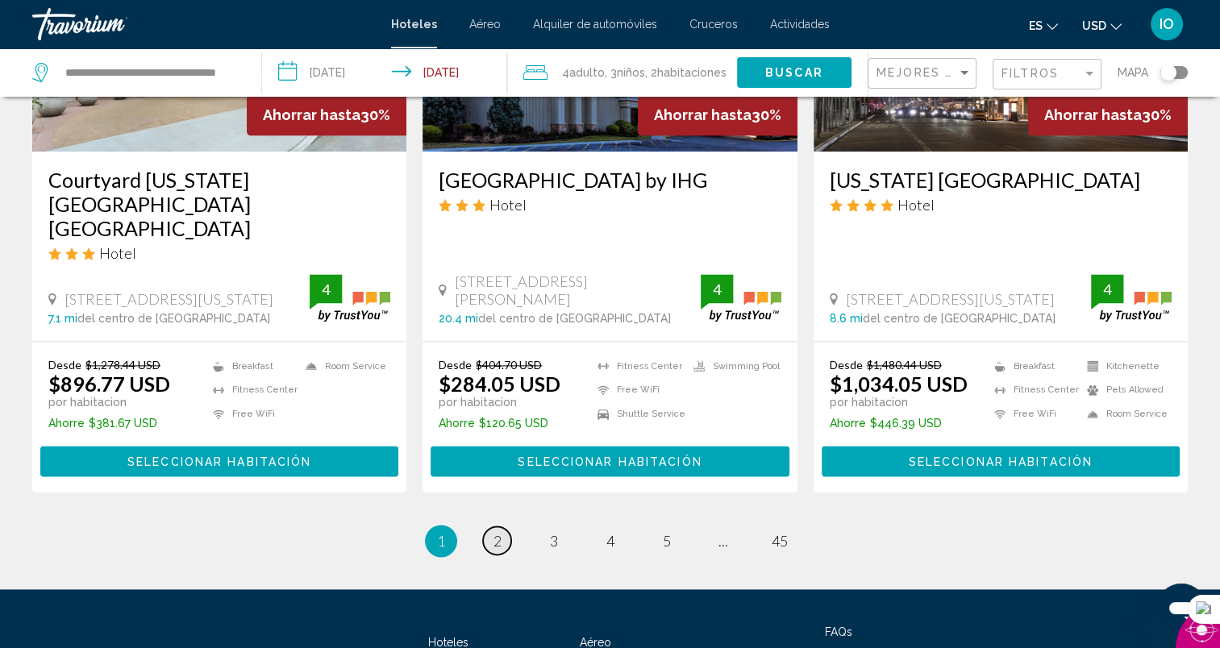
click at [497, 532] on span "2" at bounding box center [498, 541] width 8 height 18
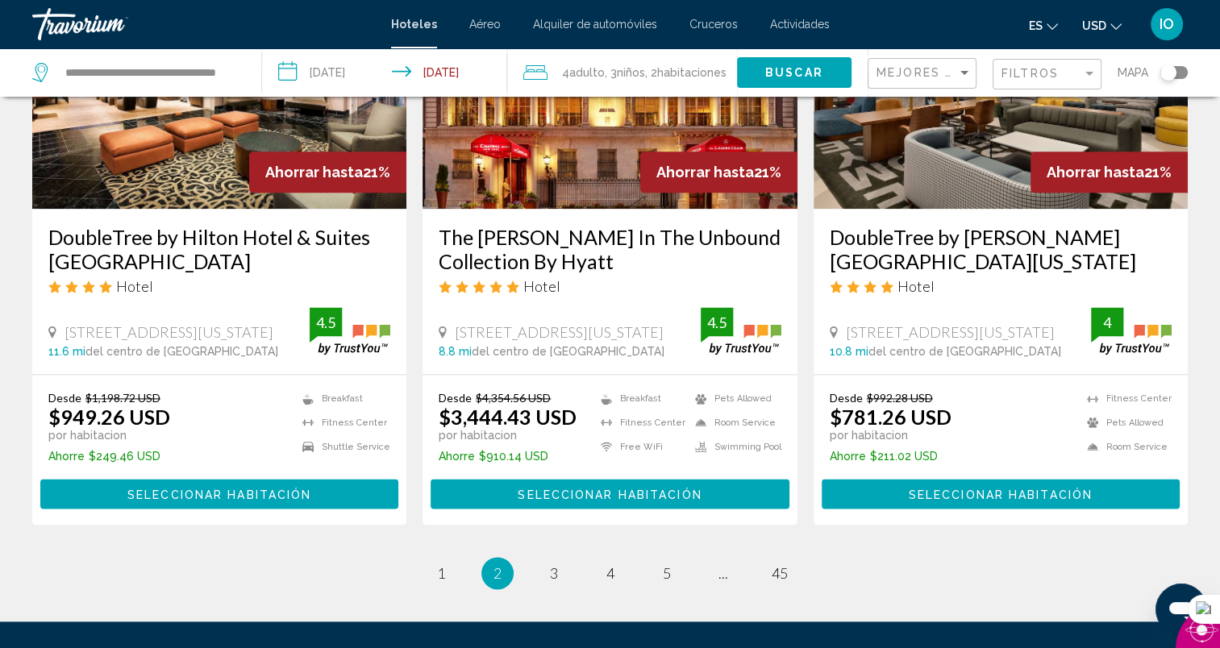
scroll to position [2071, 0]
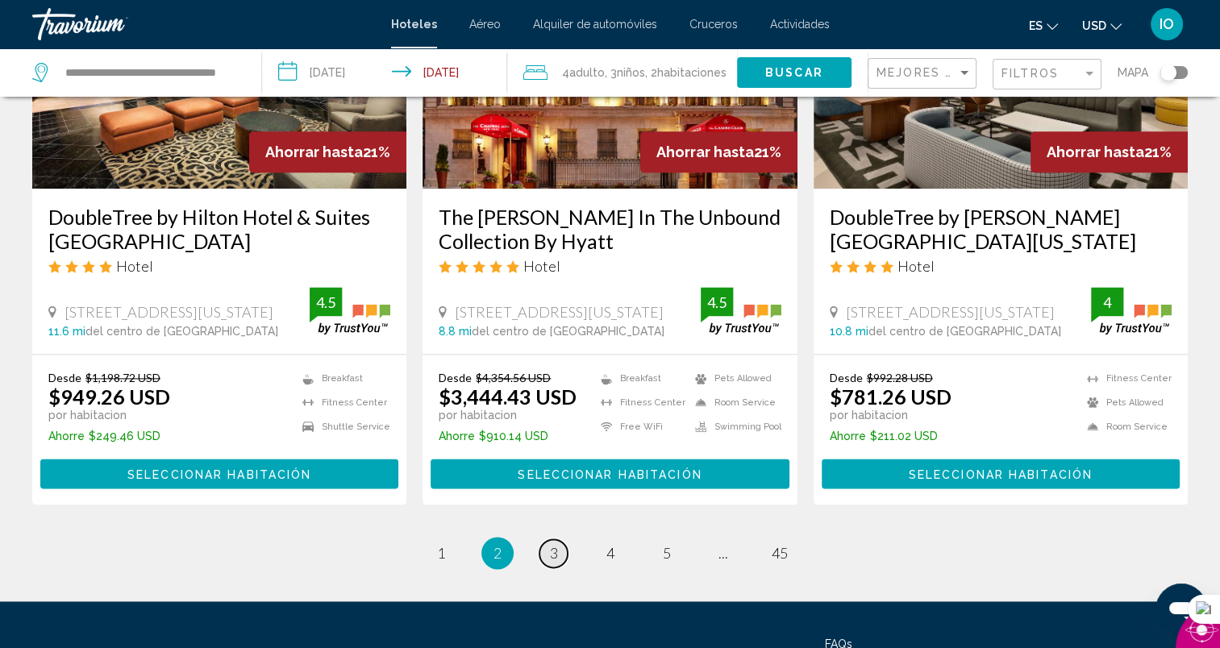
click at [548, 539] on link "page 3" at bounding box center [553, 553] width 28 height 28
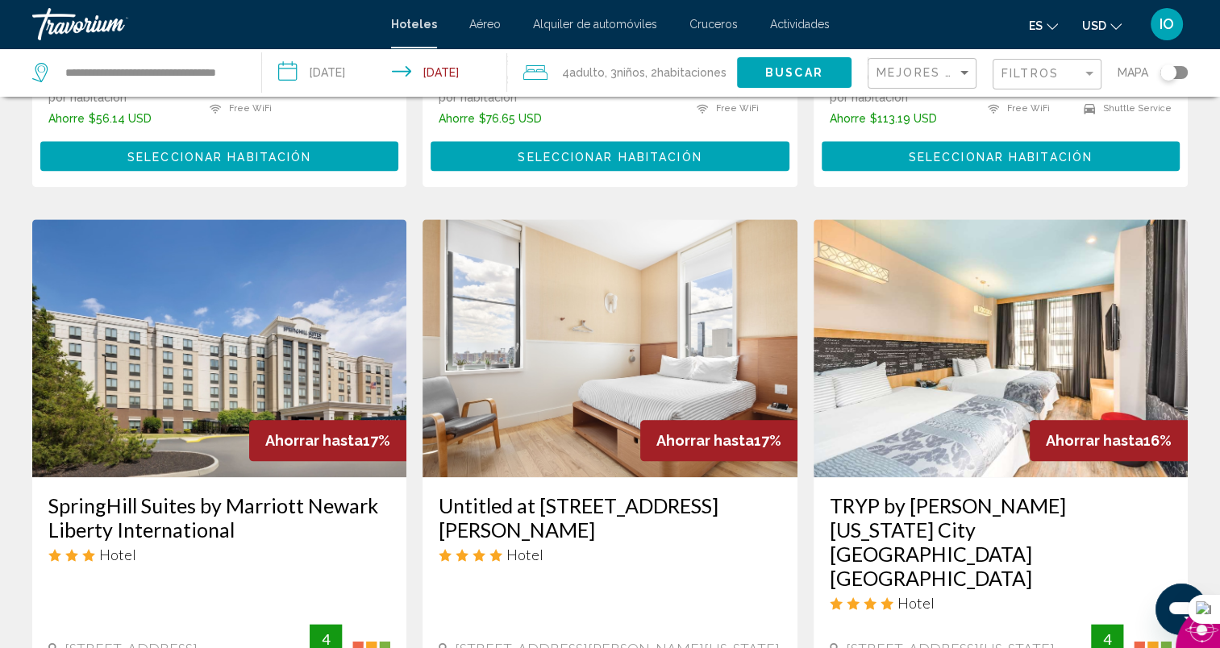
scroll to position [1747, 0]
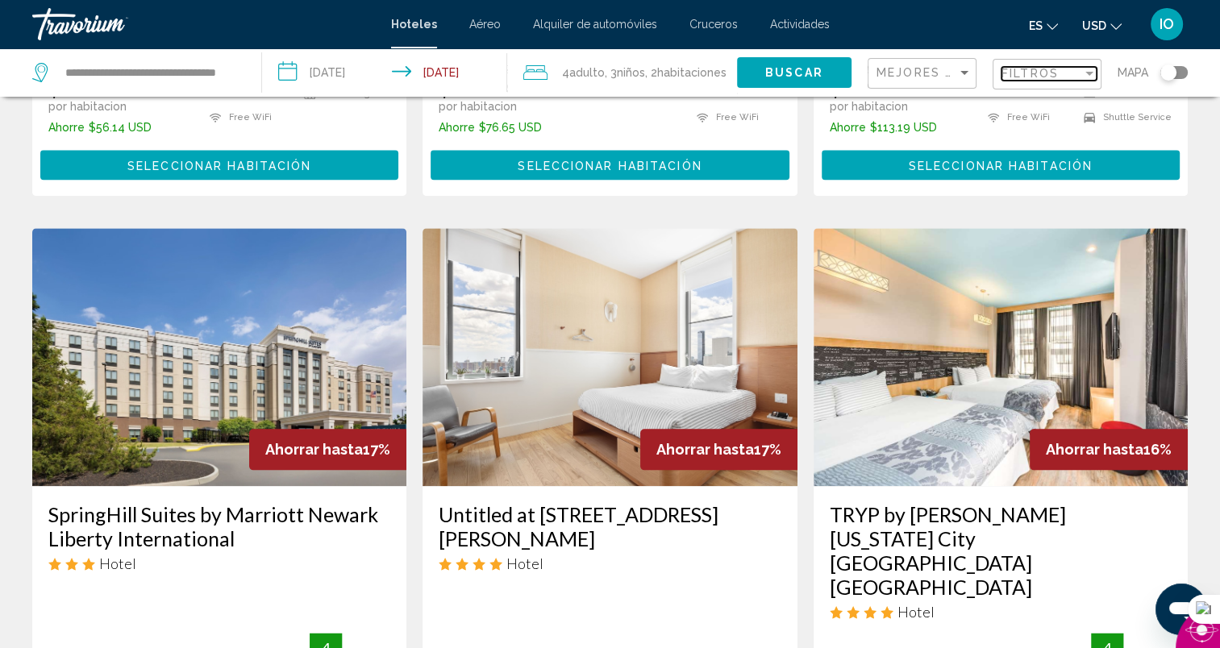
click at [1015, 76] on span "Filtros" at bounding box center [1030, 73] width 57 height 13
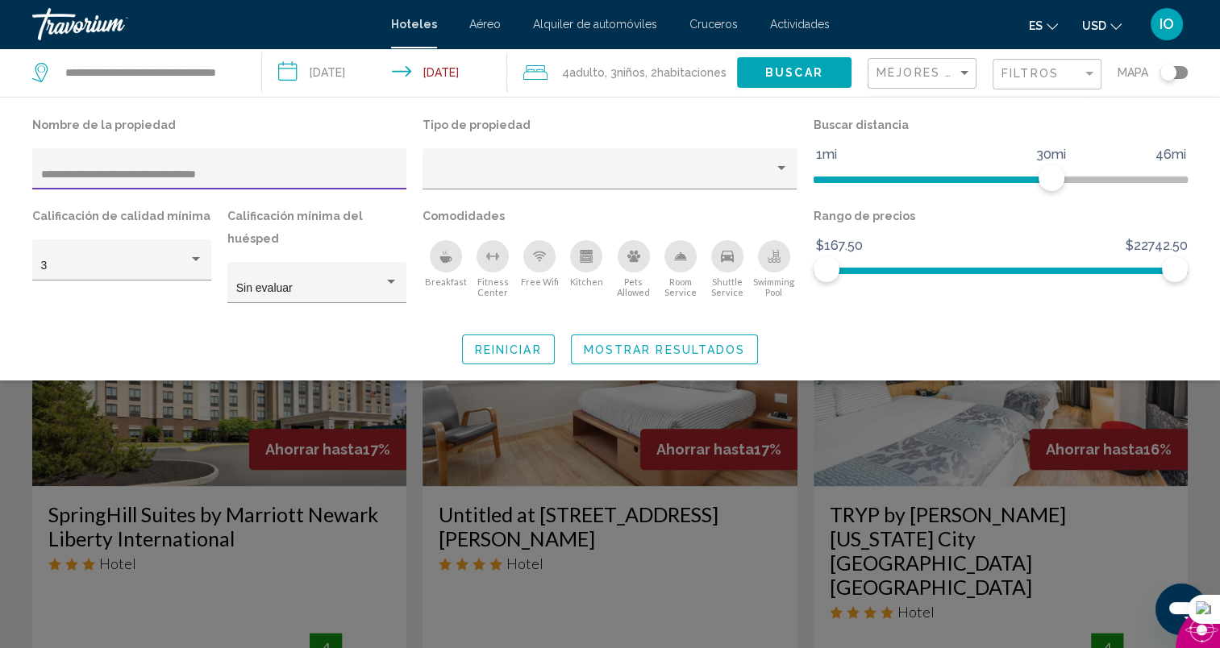
type input "**********"
click at [603, 351] on span "Mostrar resultados" at bounding box center [665, 350] width 162 height 13
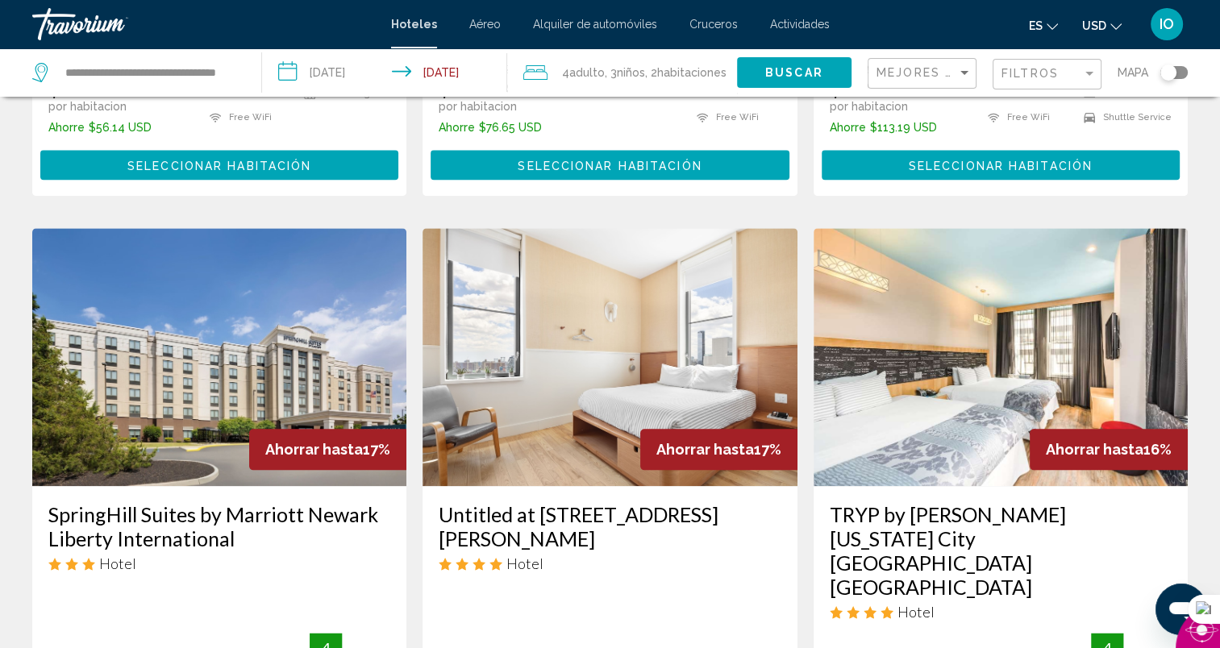
click at [798, 72] on span "Buscar" at bounding box center [794, 73] width 58 height 13
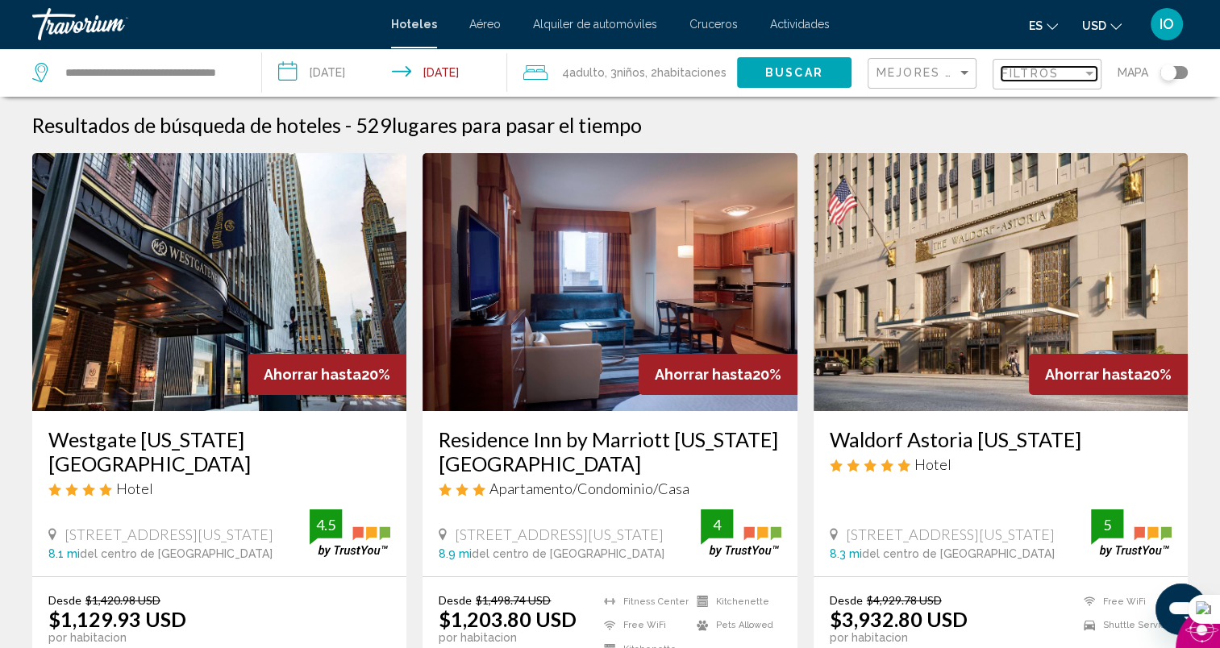
click at [1056, 69] on span "Filtros" at bounding box center [1030, 73] width 57 height 13
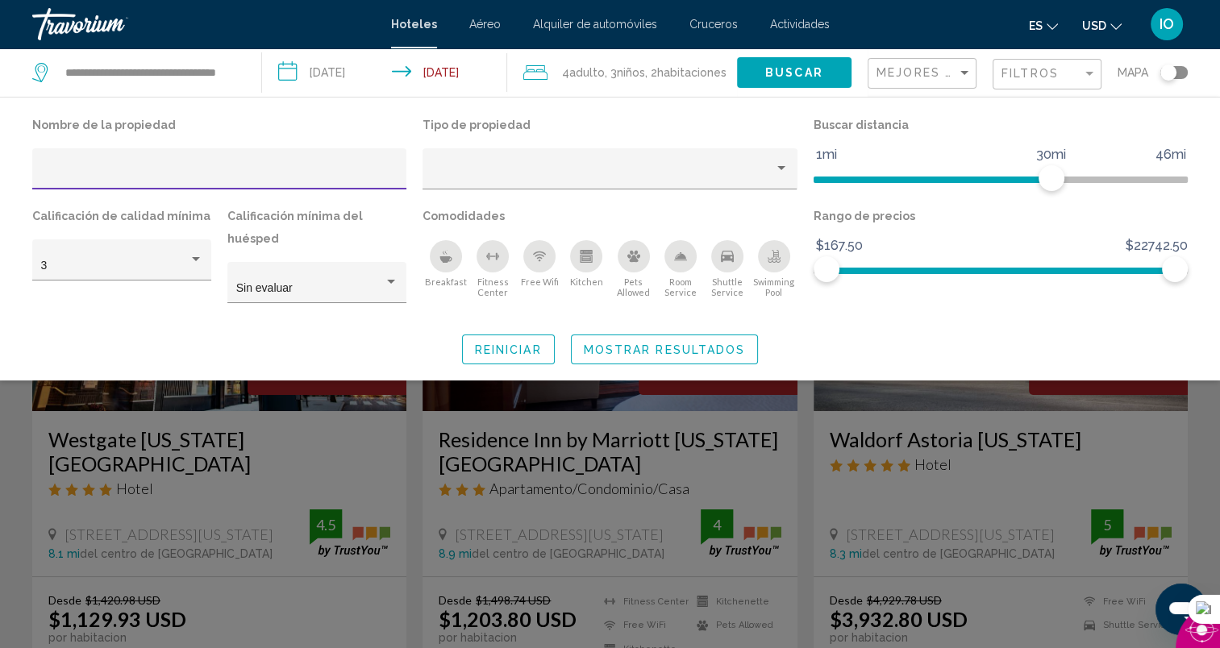
click at [55, 172] on input "Hotel Filters" at bounding box center [219, 175] width 357 height 13
drag, startPoint x: 55, startPoint y: 173, endPoint x: 40, endPoint y: 174, distance: 15.3
drag, startPoint x: 40, startPoint y: 174, endPoint x: 187, endPoint y: 159, distance: 148.4
click at [187, 159] on div "Hotel Filters" at bounding box center [219, 173] width 357 height 33
paste input "**********"
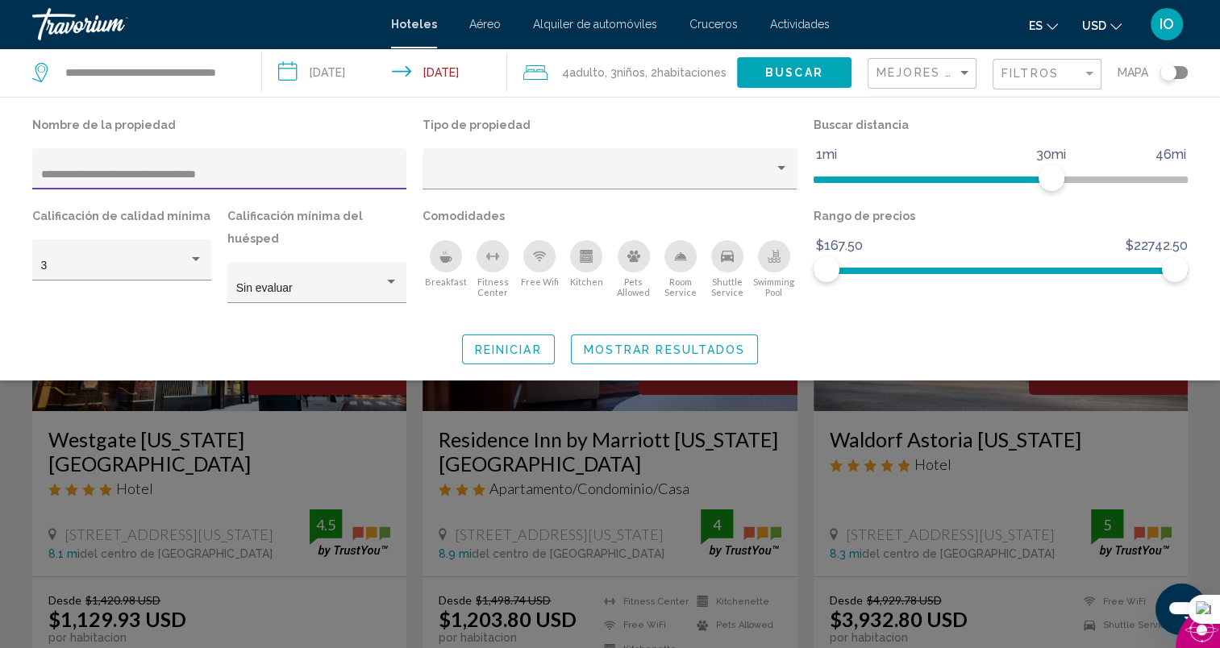
type input "**********"
click at [652, 341] on button "Mostrar resultados" at bounding box center [665, 350] width 188 height 30
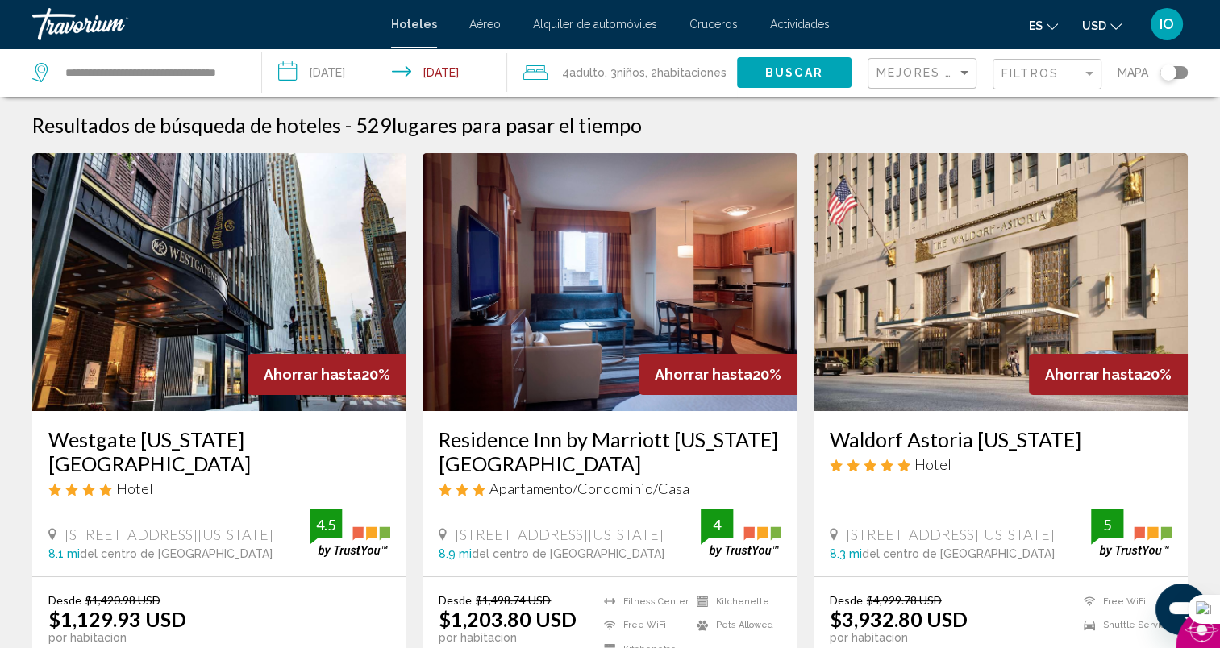
click at [697, 65] on span ", 2 Cuarto habitaciones" at bounding box center [685, 72] width 81 height 23
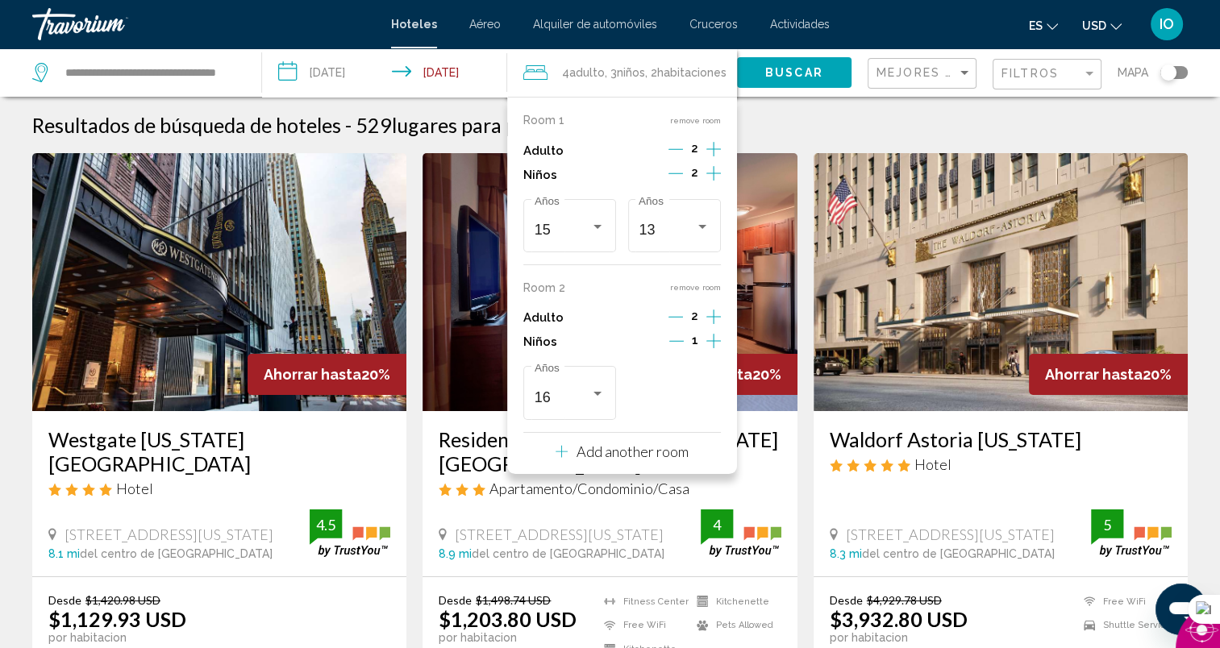
click at [681, 283] on button "remove room" at bounding box center [695, 287] width 51 height 10
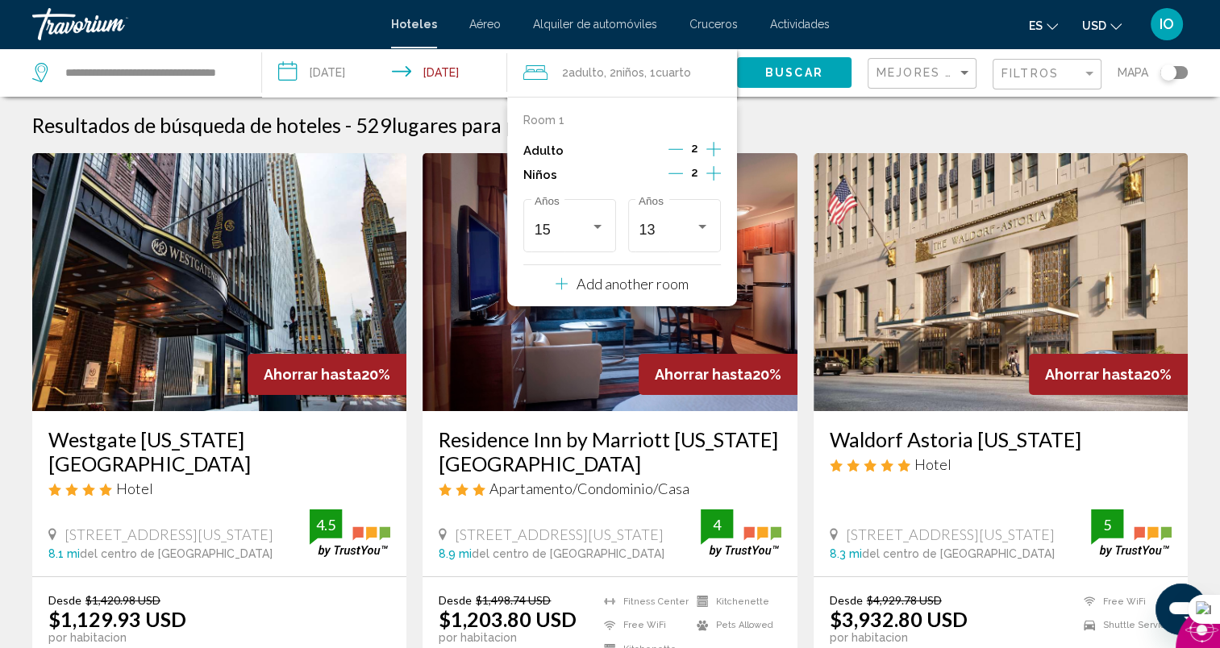
click at [788, 68] on span "Buscar" at bounding box center [794, 73] width 58 height 13
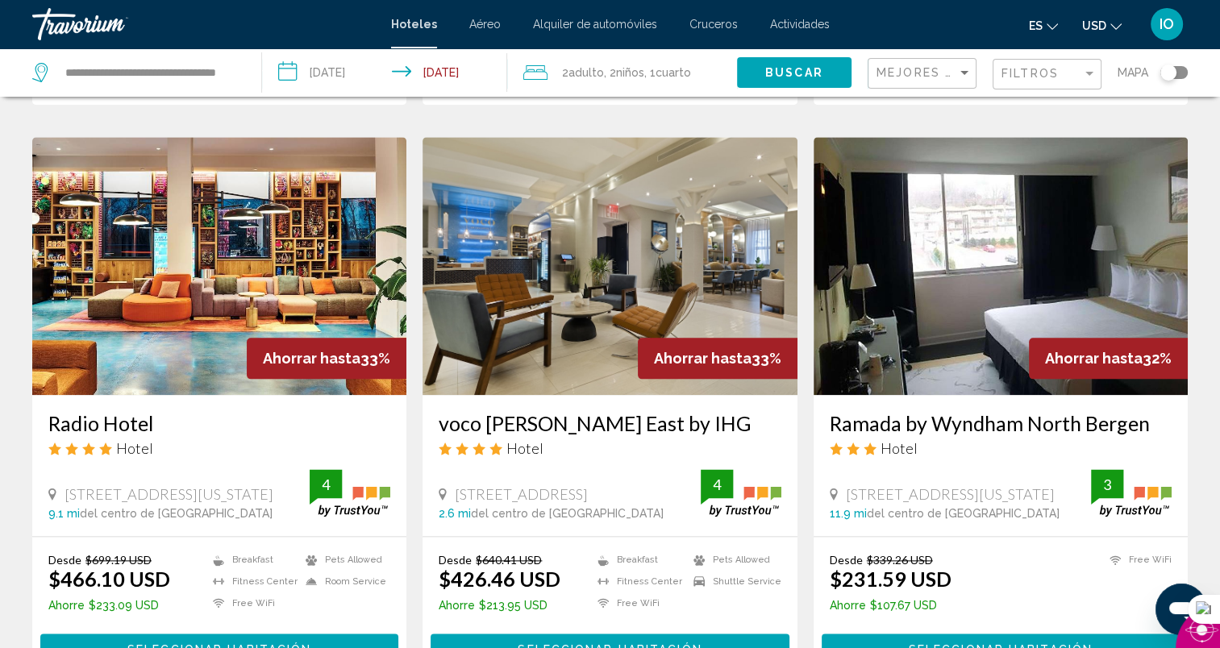
scroll to position [1830, 0]
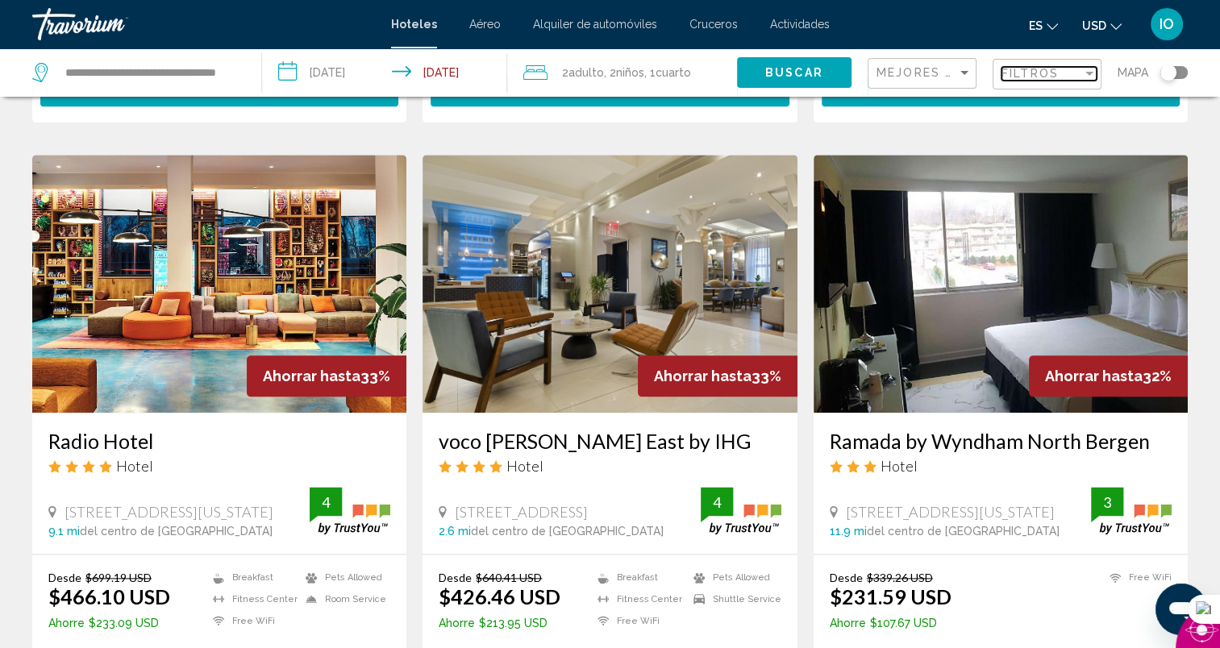
click at [1085, 69] on div "Filter" at bounding box center [1089, 73] width 15 height 13
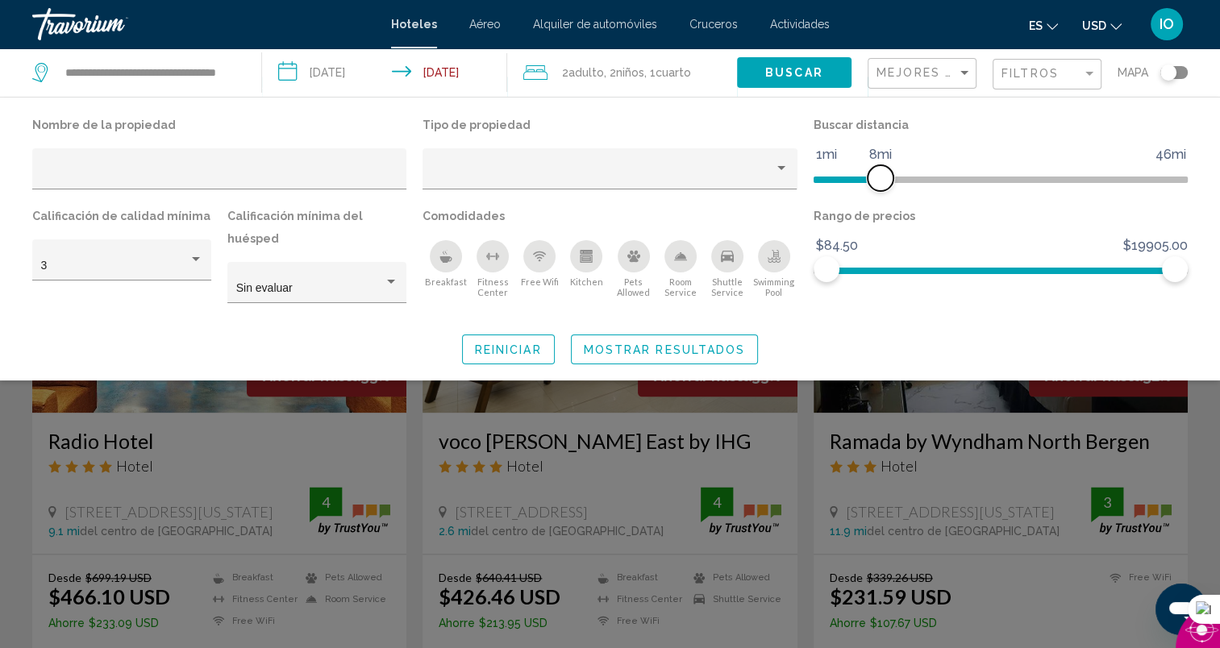
drag, startPoint x: 1056, startPoint y: 177, endPoint x: 879, endPoint y: 213, distance: 180.9
click at [879, 213] on div "Nombre de la propiedad Tipo de propiedad Buscar distancia 1mi 46mi 8mi Califica…" at bounding box center [610, 216] width 1172 height 205
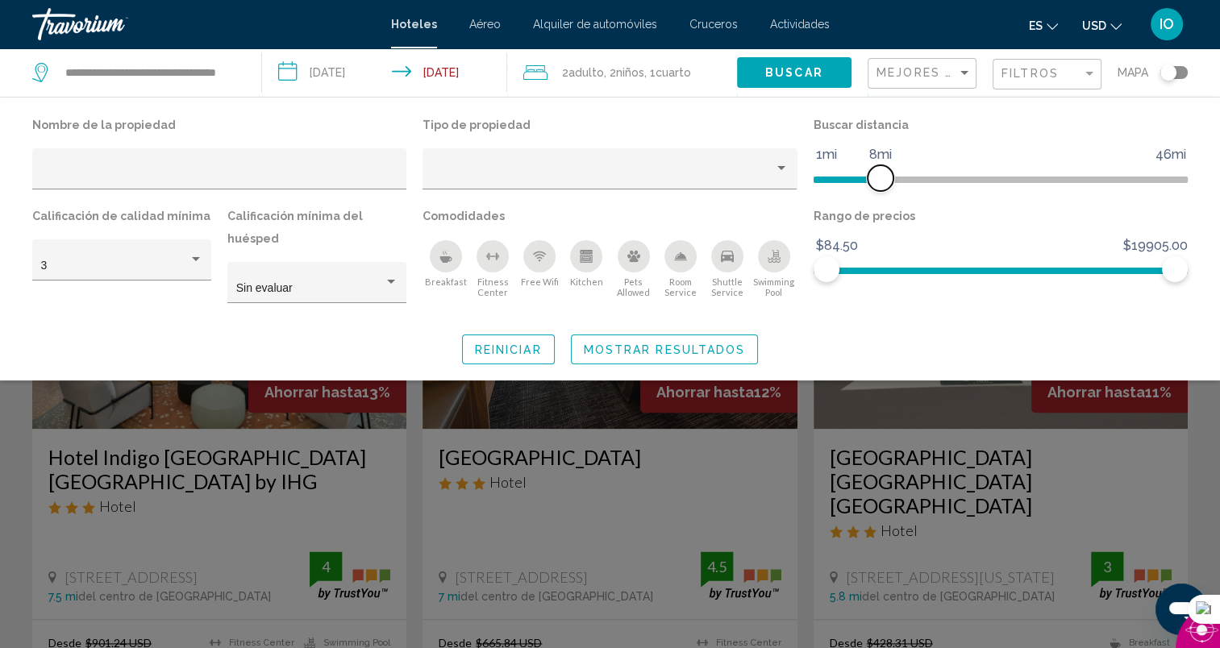
scroll to position [648, 0]
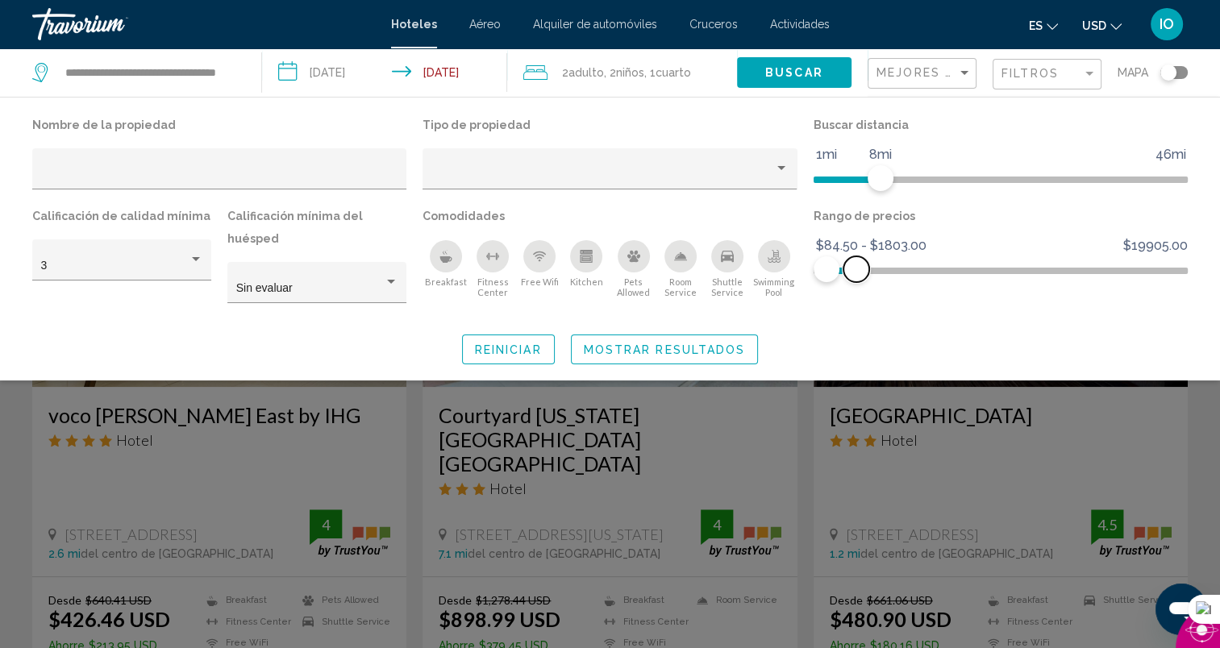
drag, startPoint x: 1165, startPoint y: 268, endPoint x: 856, endPoint y: 271, distance: 308.9
click at [856, 271] on span "Hotel Filters" at bounding box center [856, 269] width 26 height 26
click at [662, 353] on span "Mostrar resultados" at bounding box center [665, 350] width 162 height 13
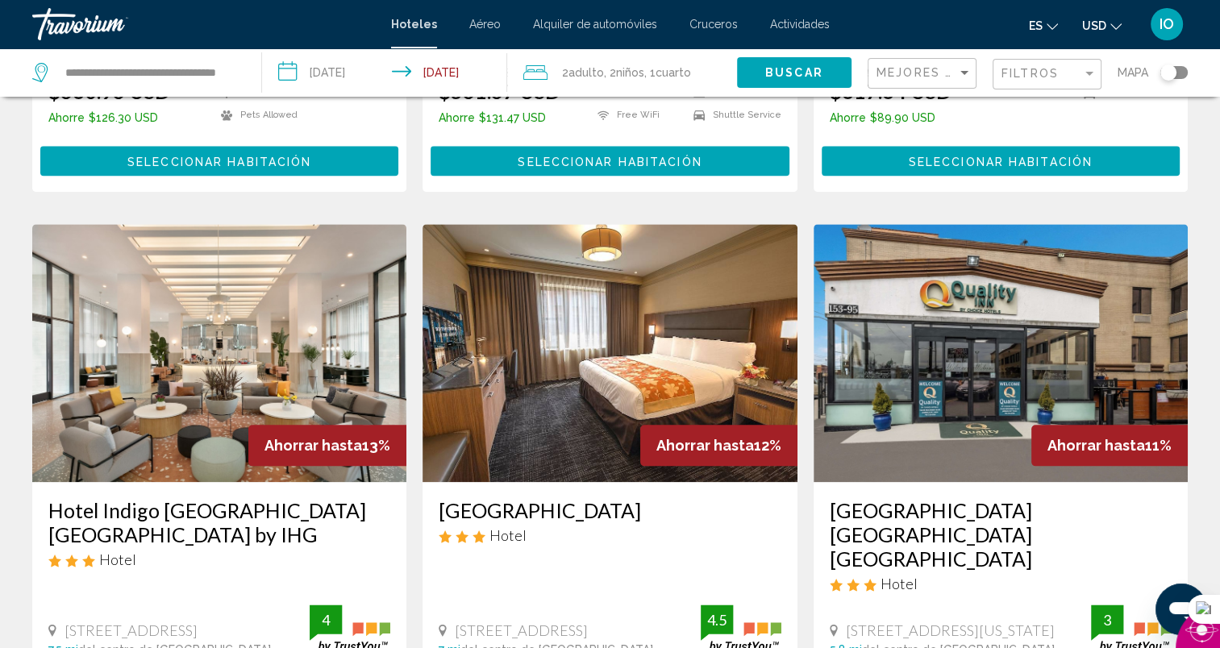
scroll to position [2142, 0]
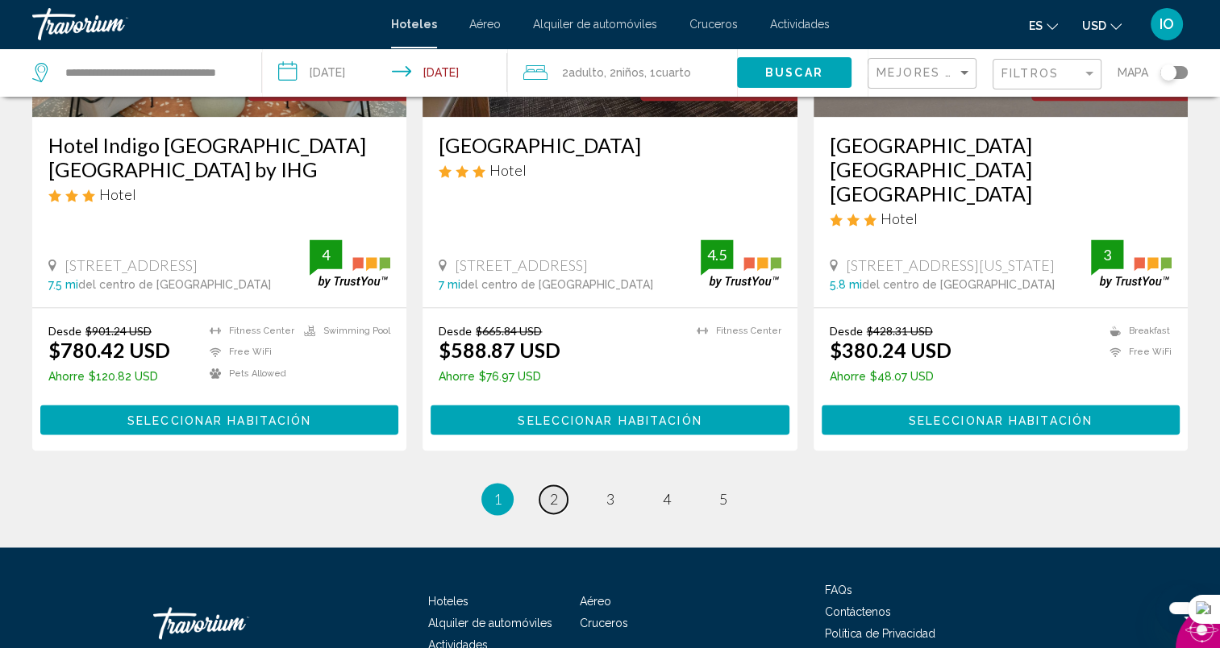
click at [560, 485] on link "page 2" at bounding box center [553, 499] width 28 height 28
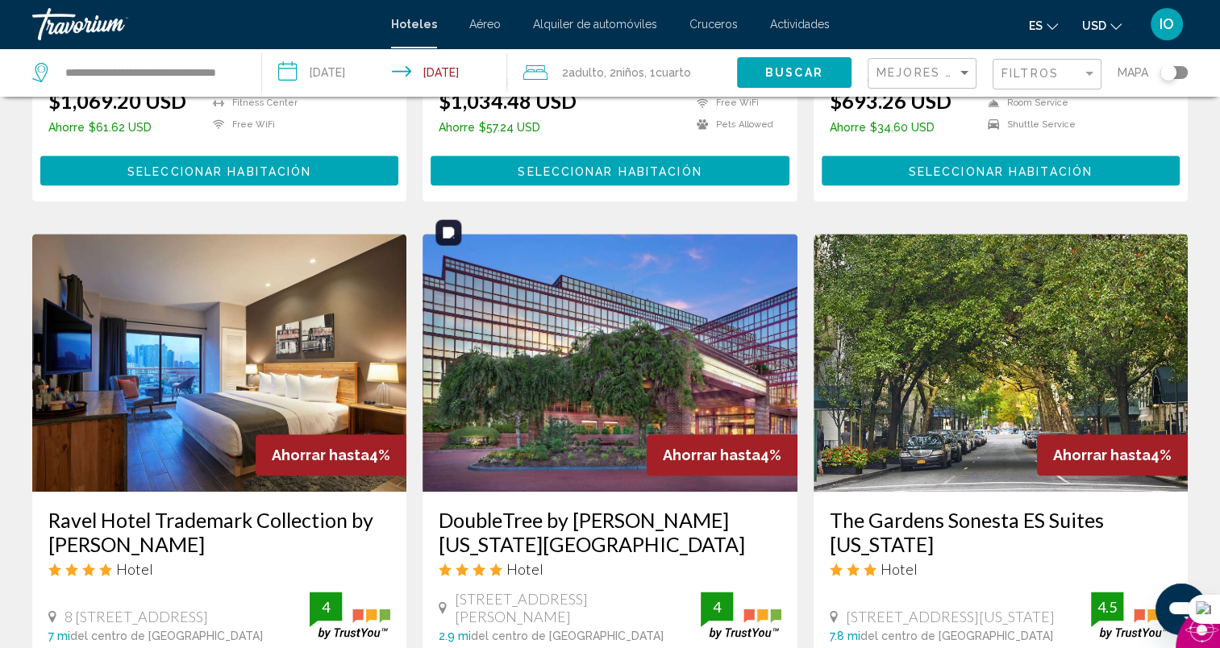
scroll to position [2142, 0]
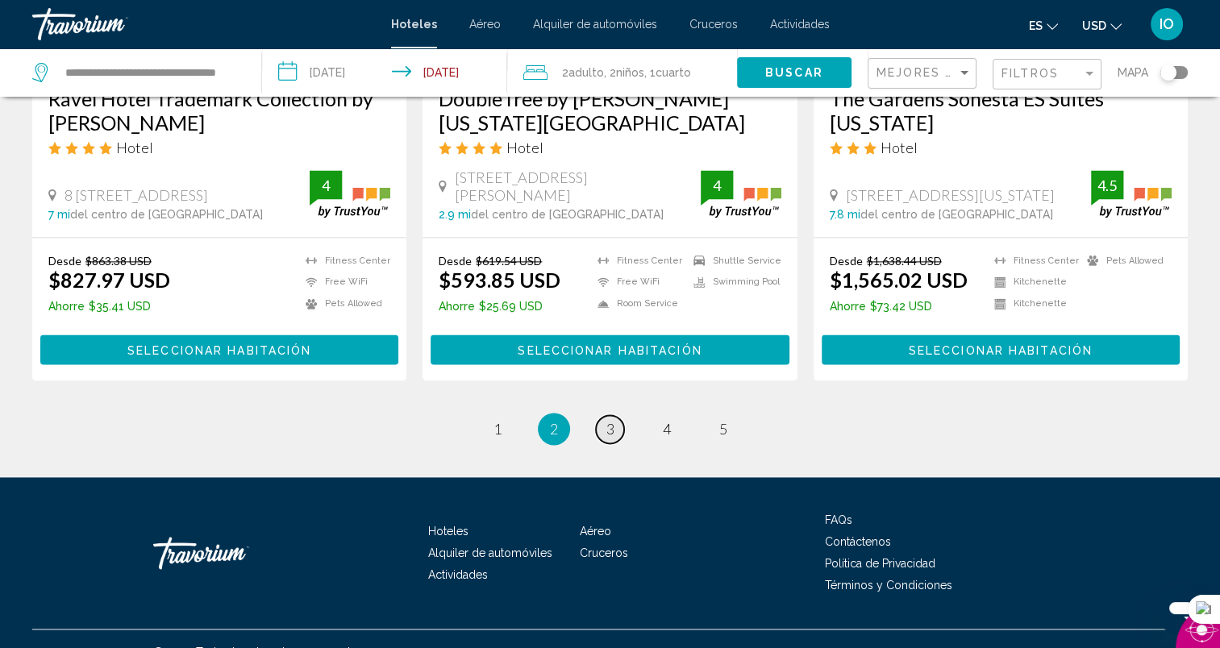
click at [605, 415] on link "page 3" at bounding box center [610, 429] width 28 height 28
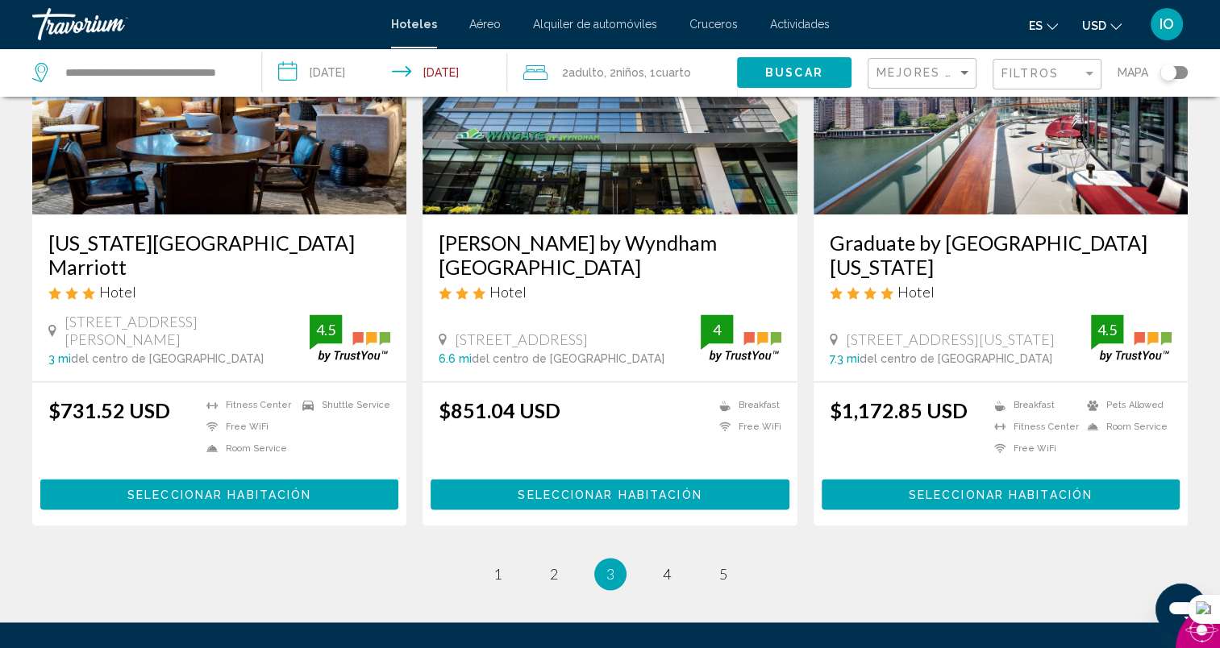
scroll to position [2117, 0]
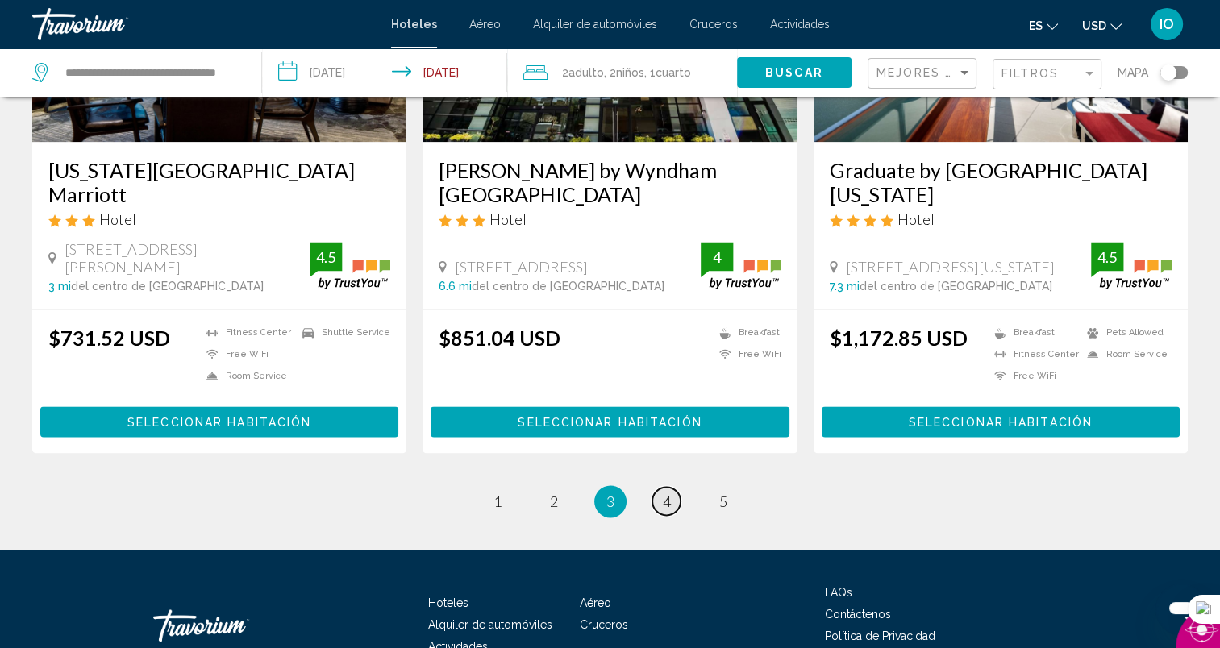
click at [673, 487] on link "page 4" at bounding box center [666, 501] width 28 height 28
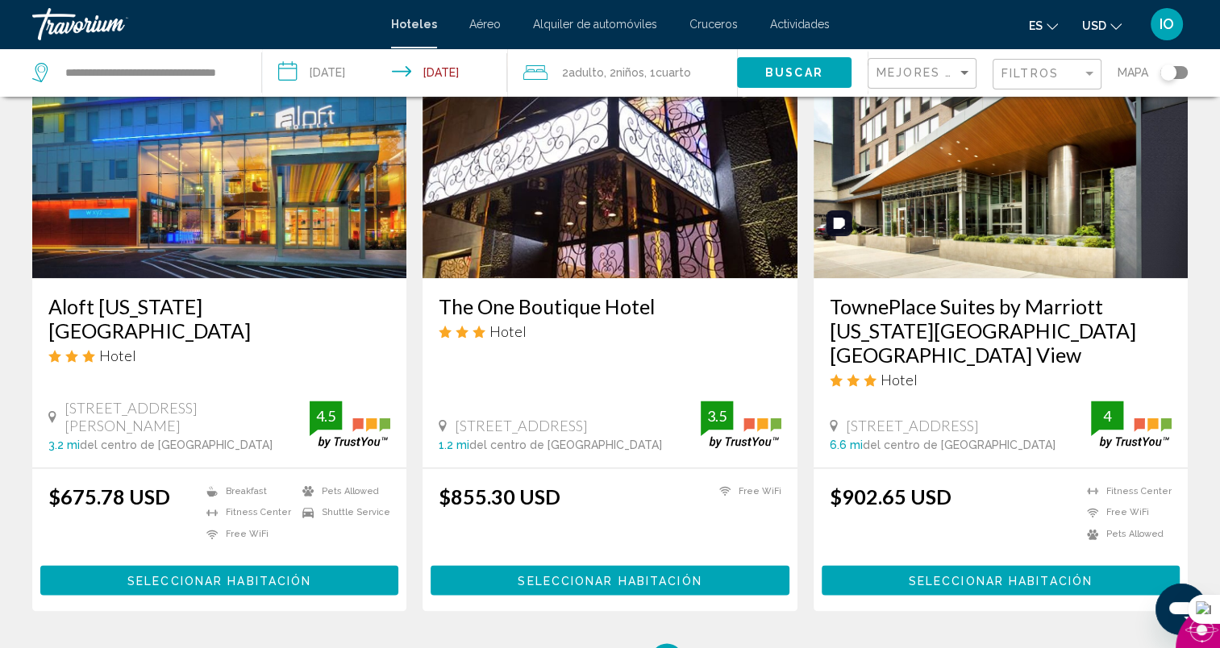
scroll to position [2131, 0]
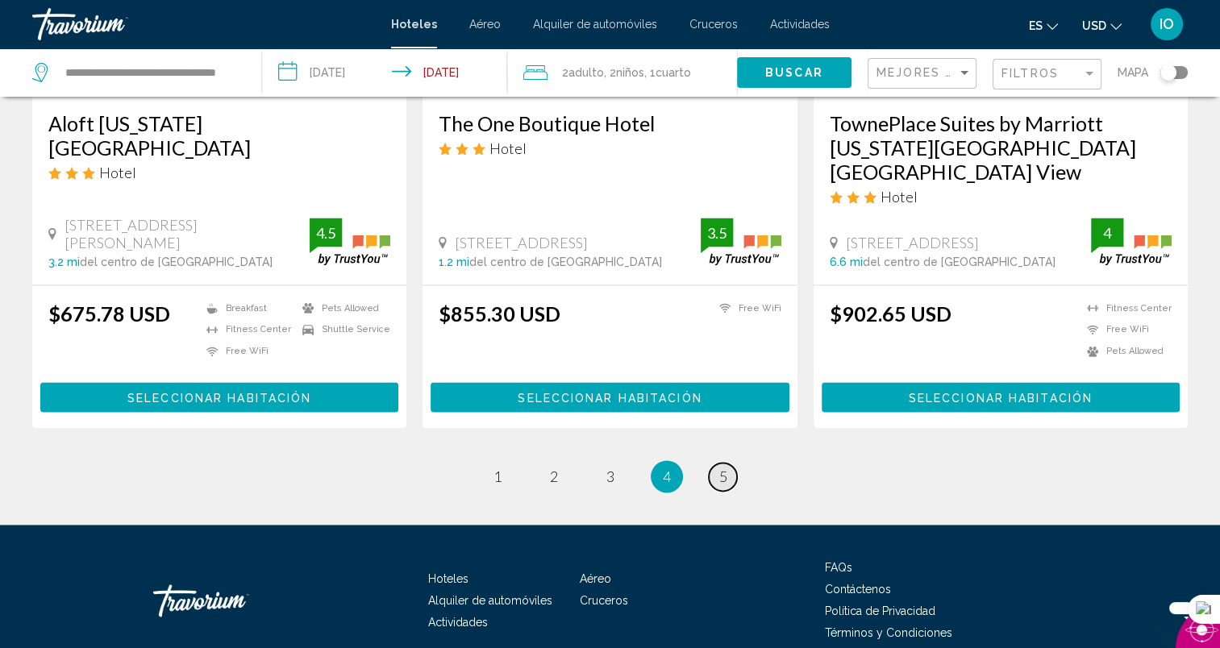
click at [719, 468] on span "5" at bounding box center [723, 477] width 8 height 18
